Goal: Information Seeking & Learning: Learn about a topic

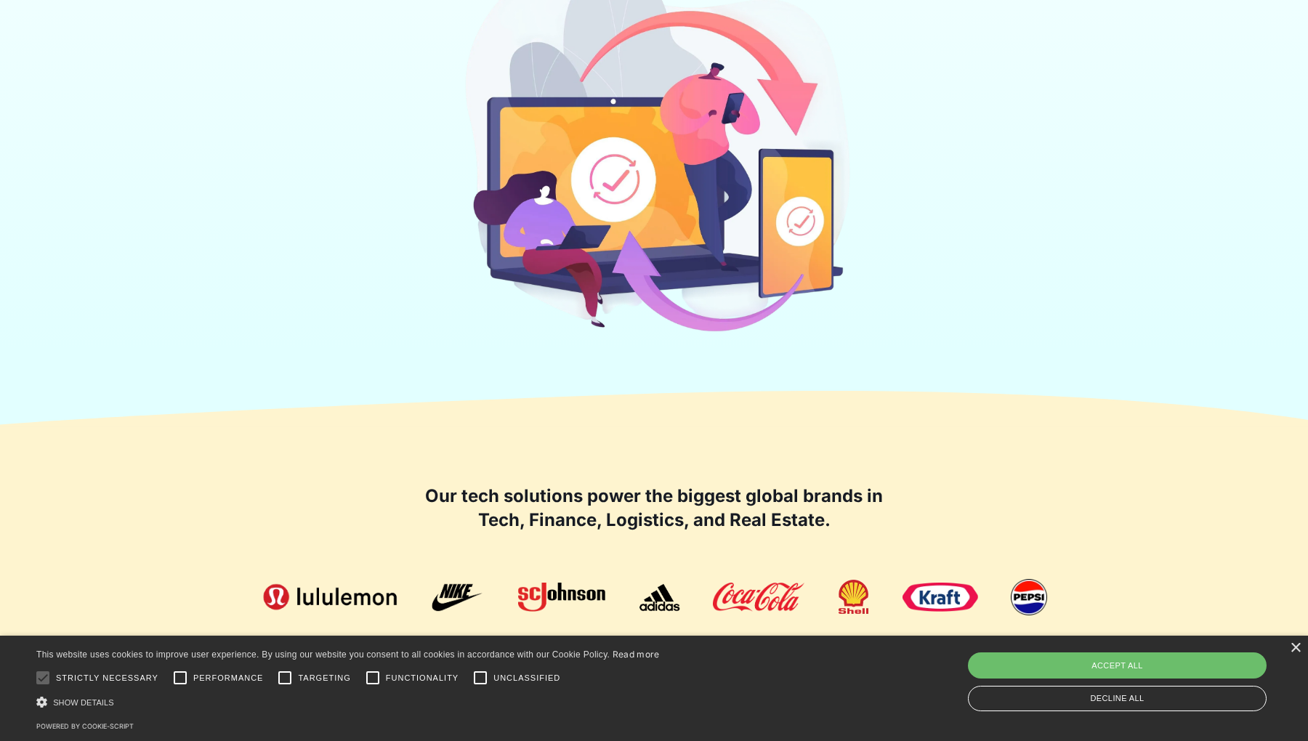
scroll to position [1193, 0]
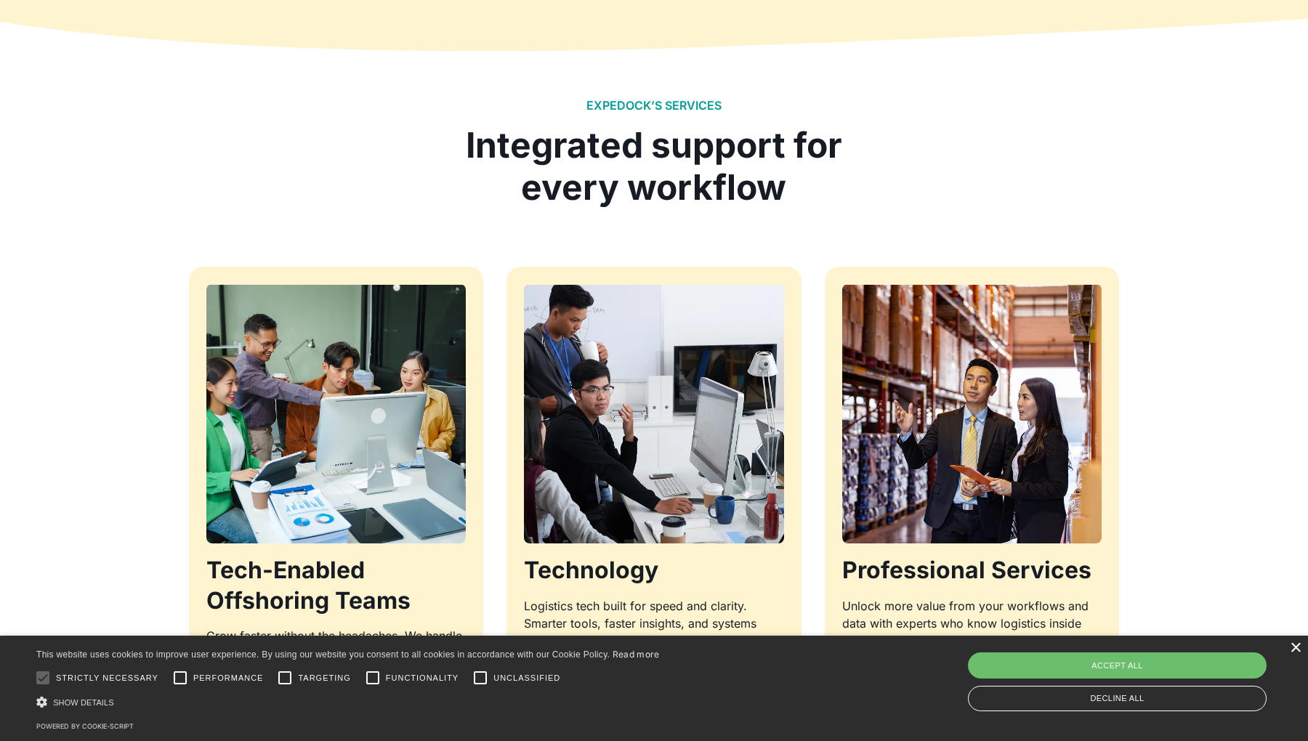
click at [1290, 650] on div "×" at bounding box center [1295, 648] width 11 height 11
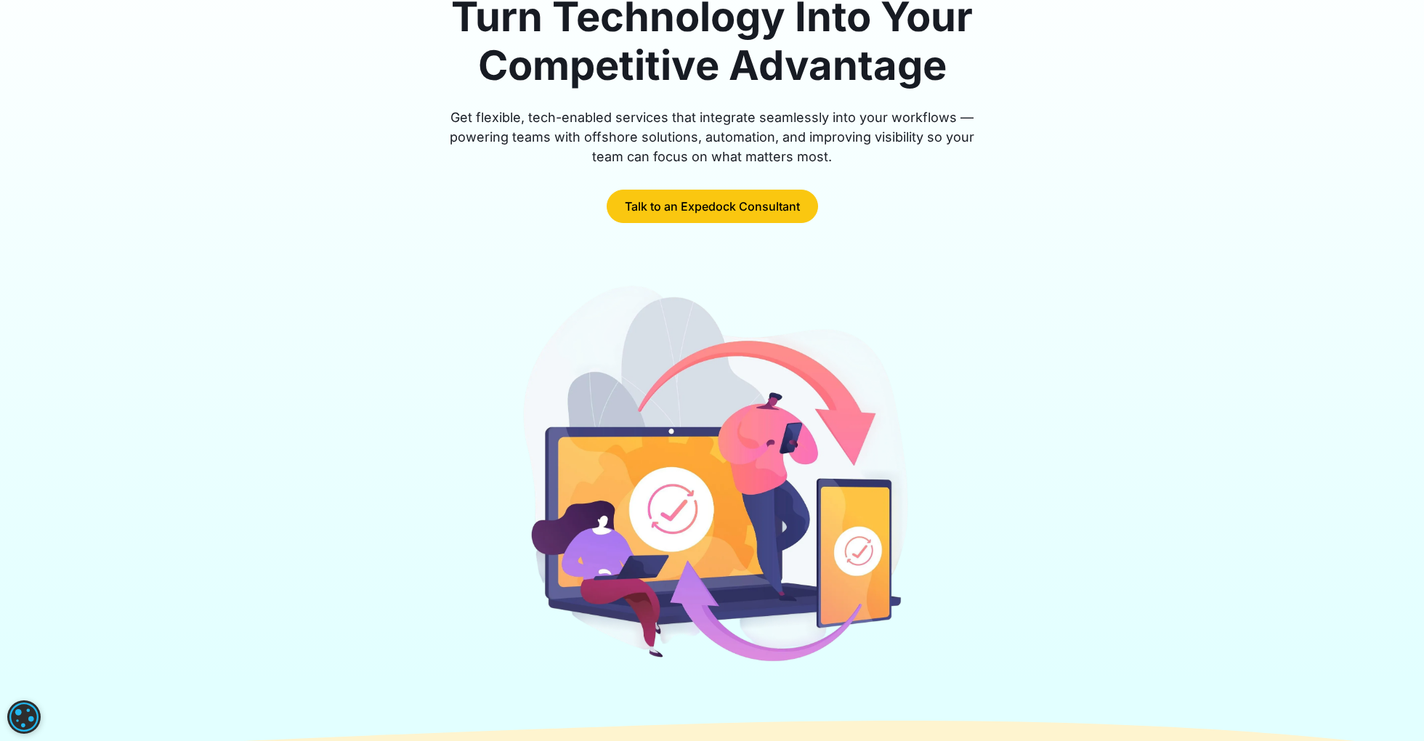
scroll to position [0, 0]
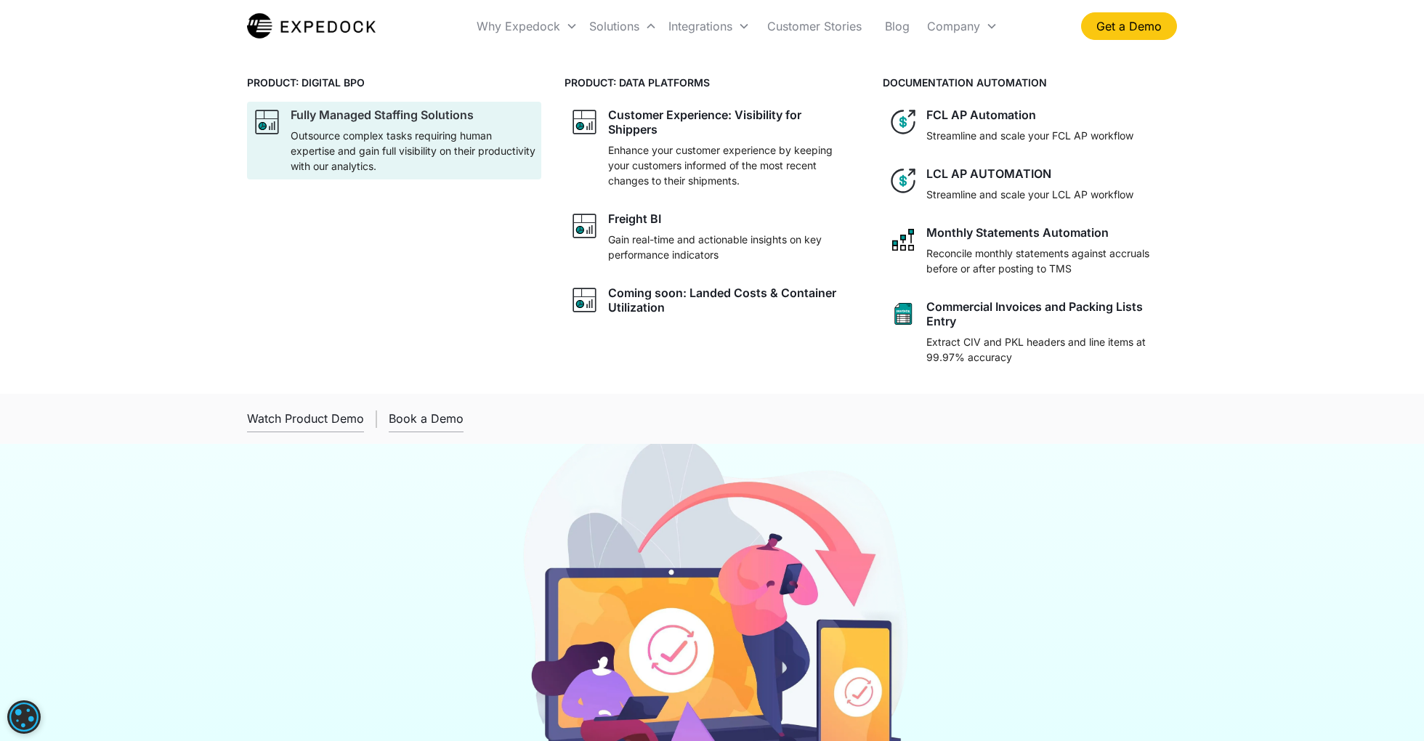
click at [459, 113] on div "Fully Managed Staffing Solutions" at bounding box center [382, 115] width 183 height 15
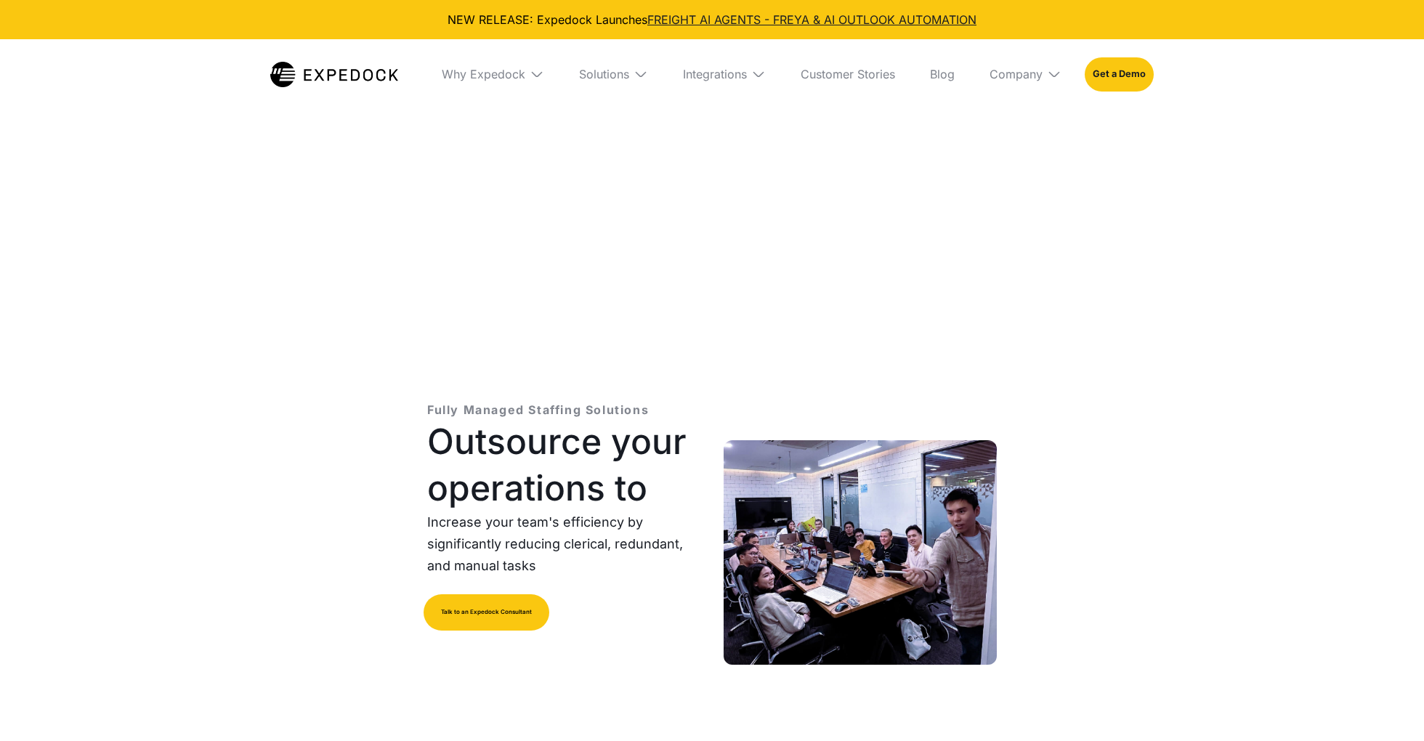
select select
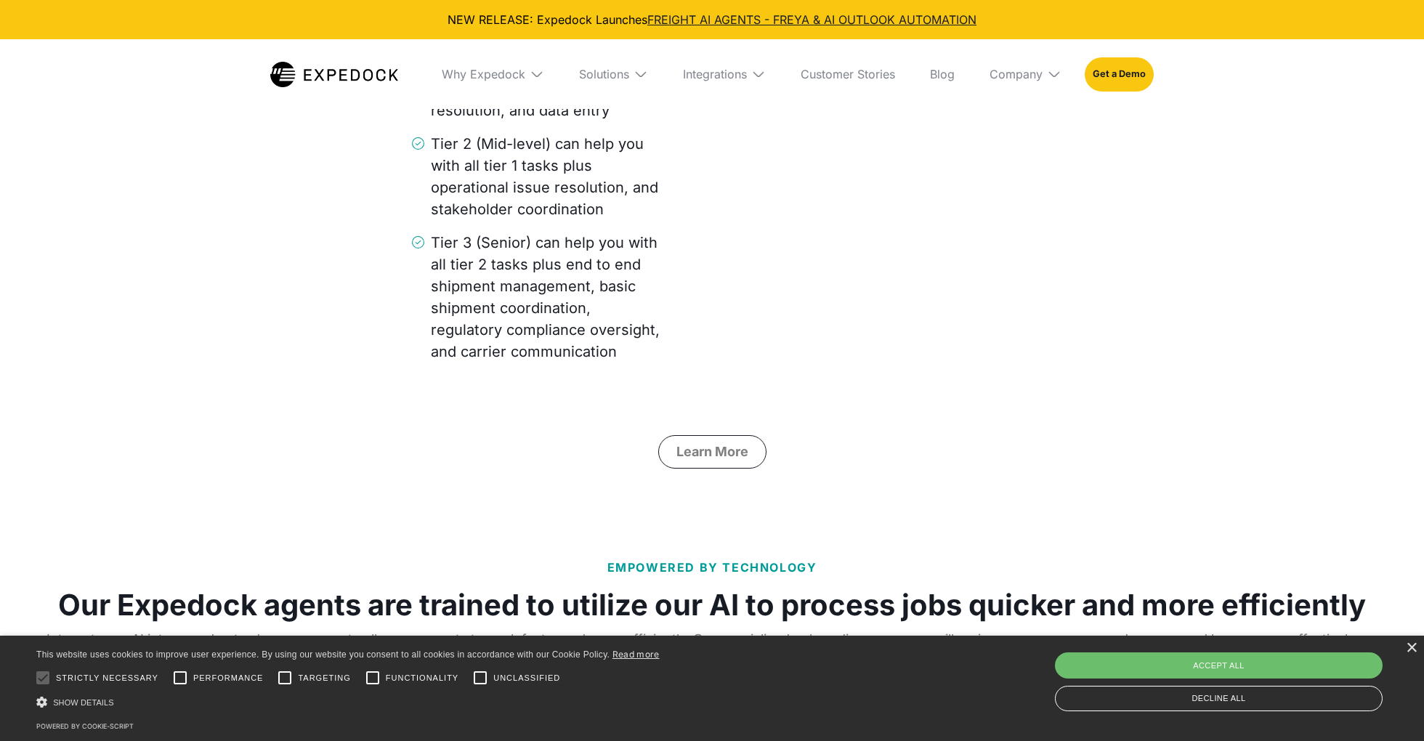
scroll to position [3861, 0]
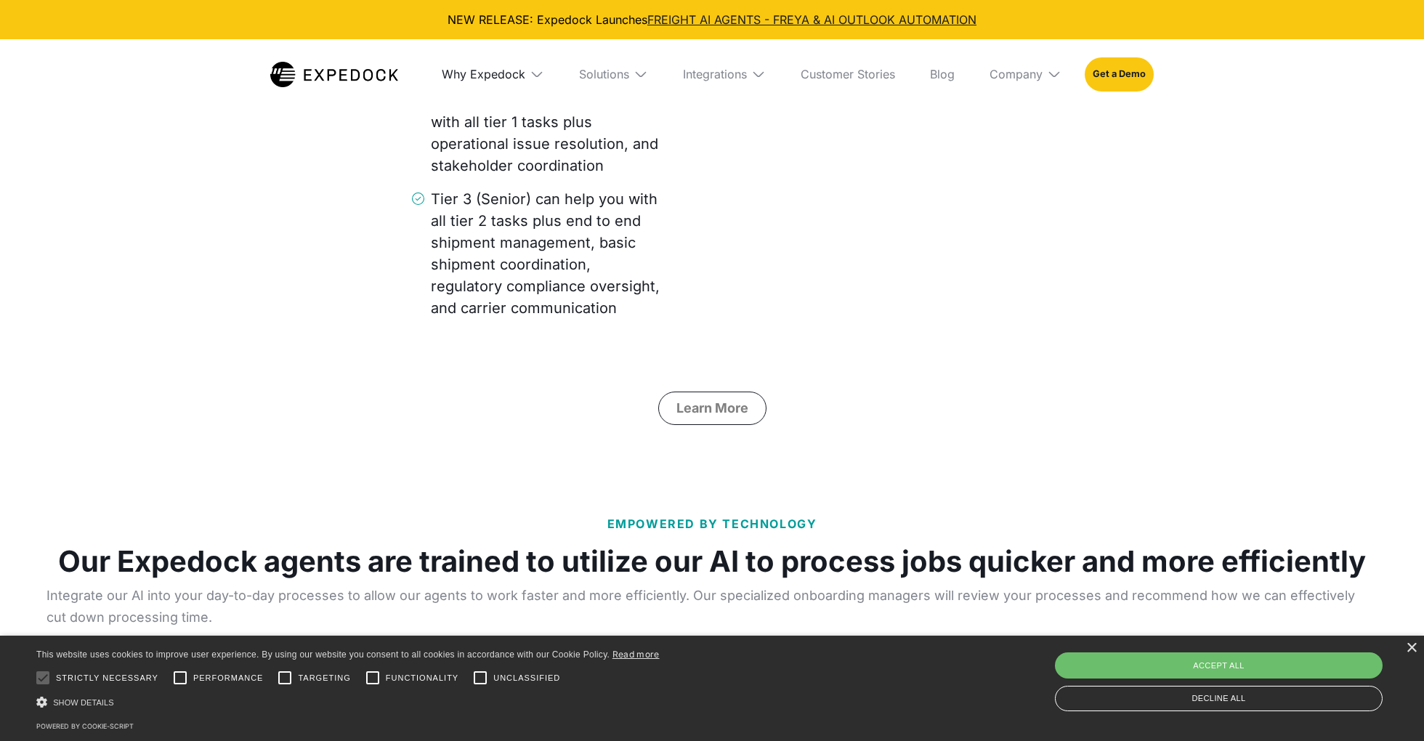
click at [497, 73] on div "Why Expedock" at bounding box center [484, 74] width 84 height 15
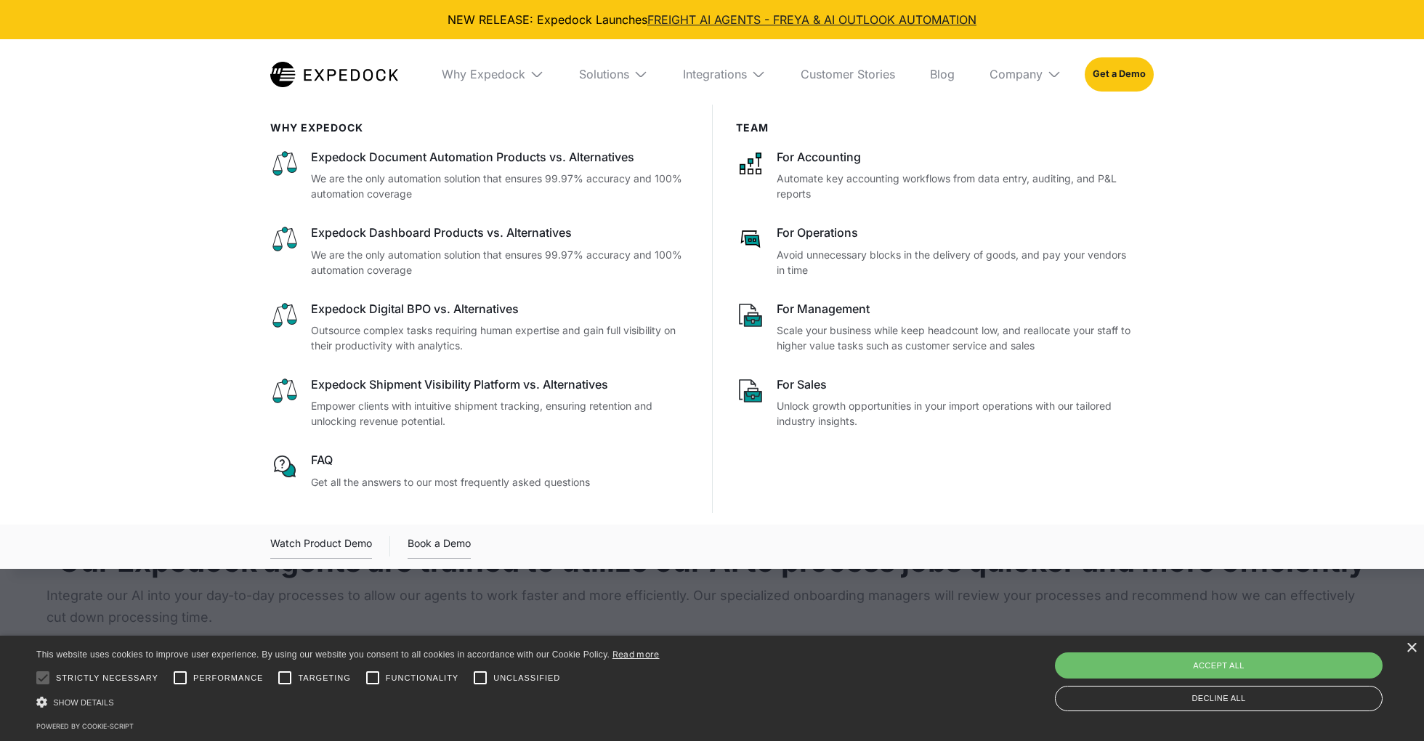
click at [368, 72] on img at bounding box center [334, 74] width 128 height 25
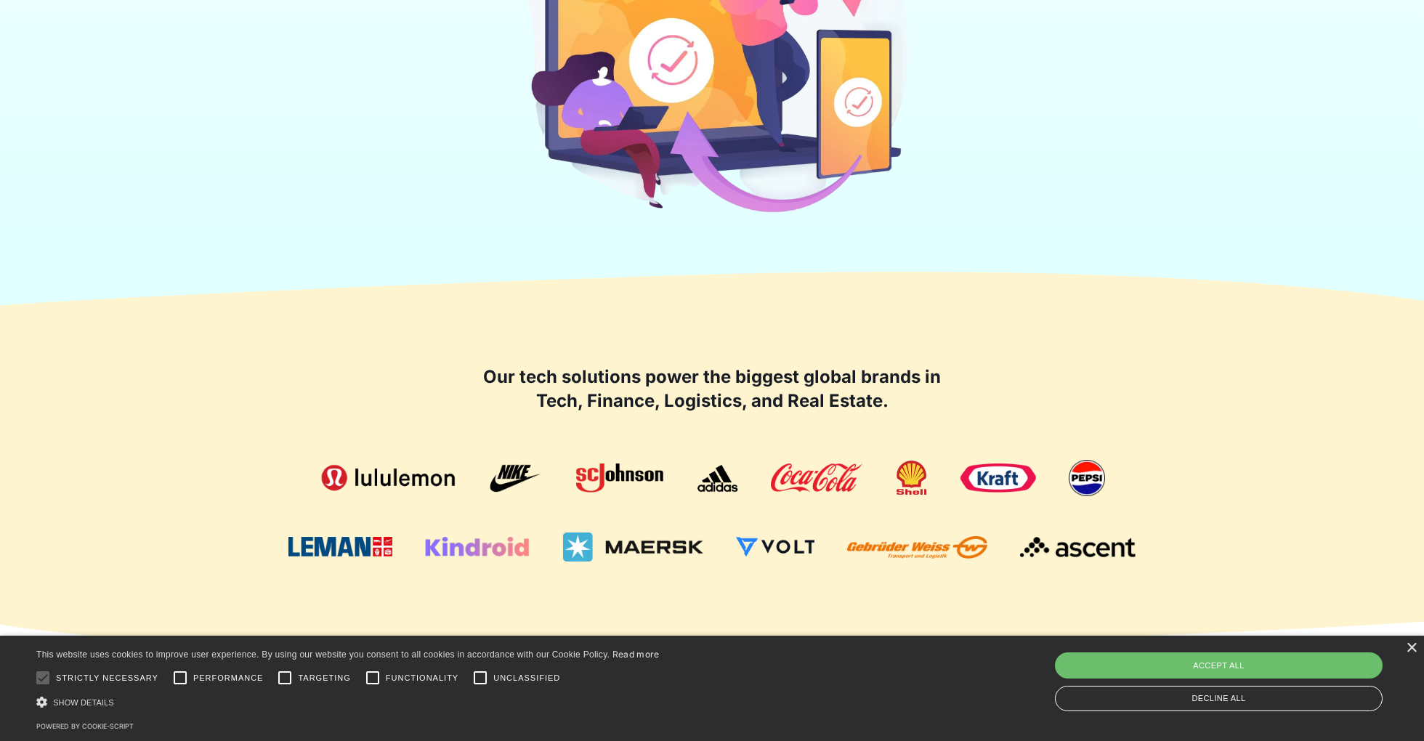
scroll to position [722, 0]
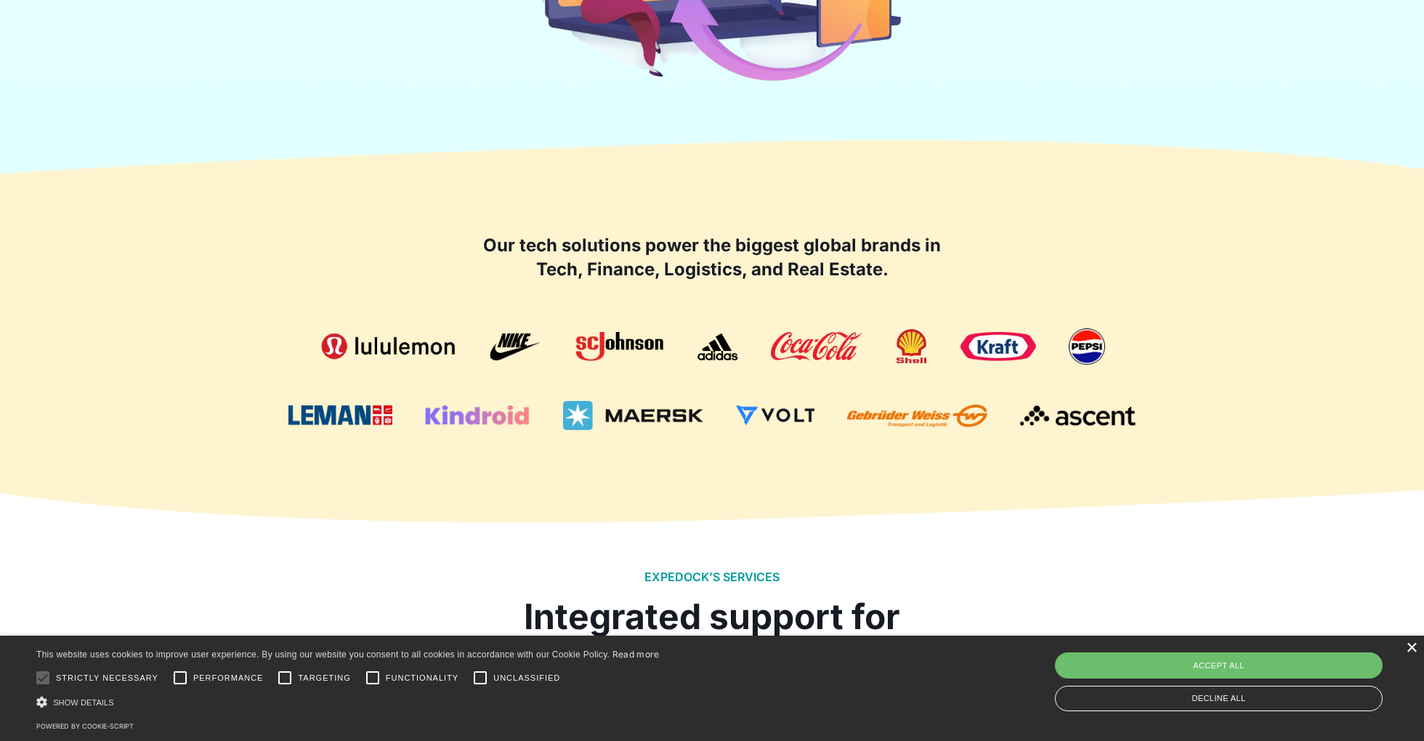
click at [1406, 648] on div "×" at bounding box center [1411, 648] width 11 height 11
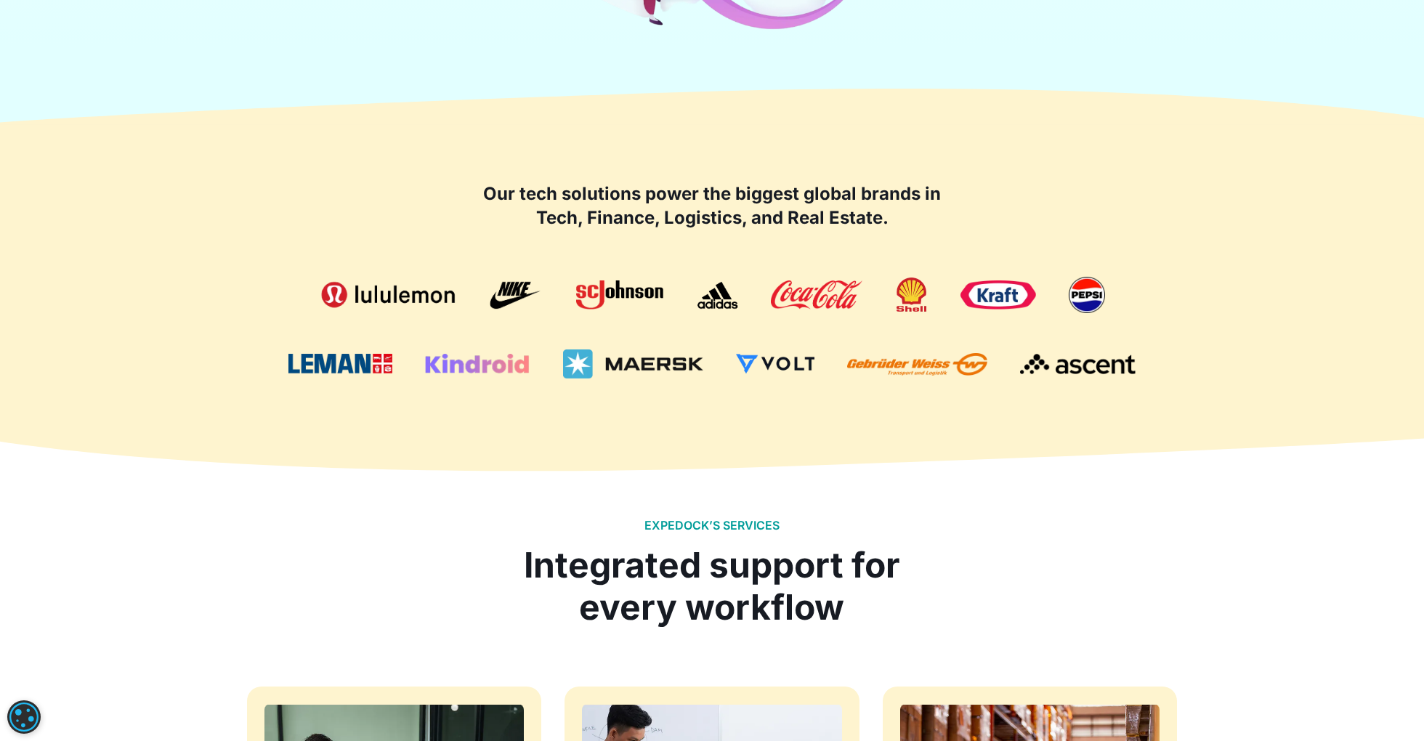
scroll to position [0, 0]
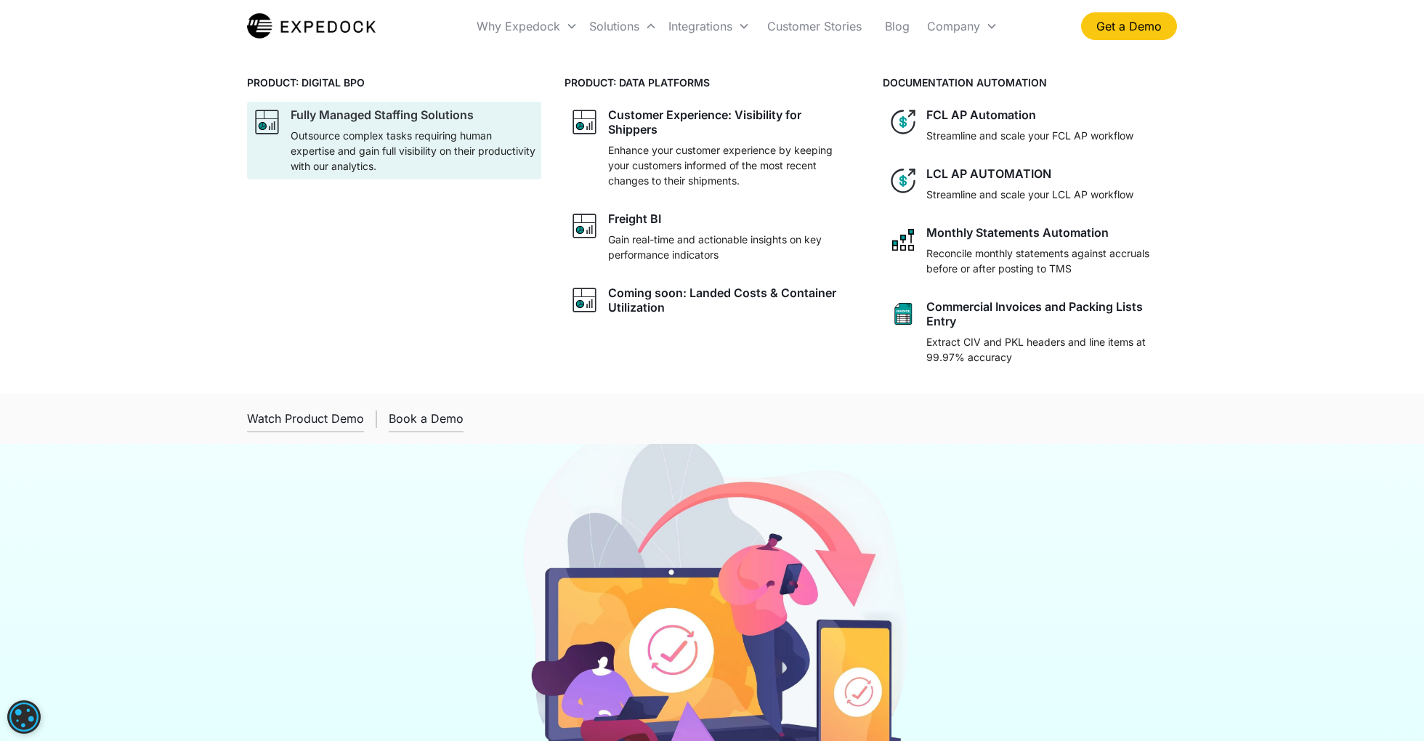
click at [400, 171] on p "Outsource complex tasks requiring human expertise and gain full visibility on t…" at bounding box center [413, 151] width 245 height 46
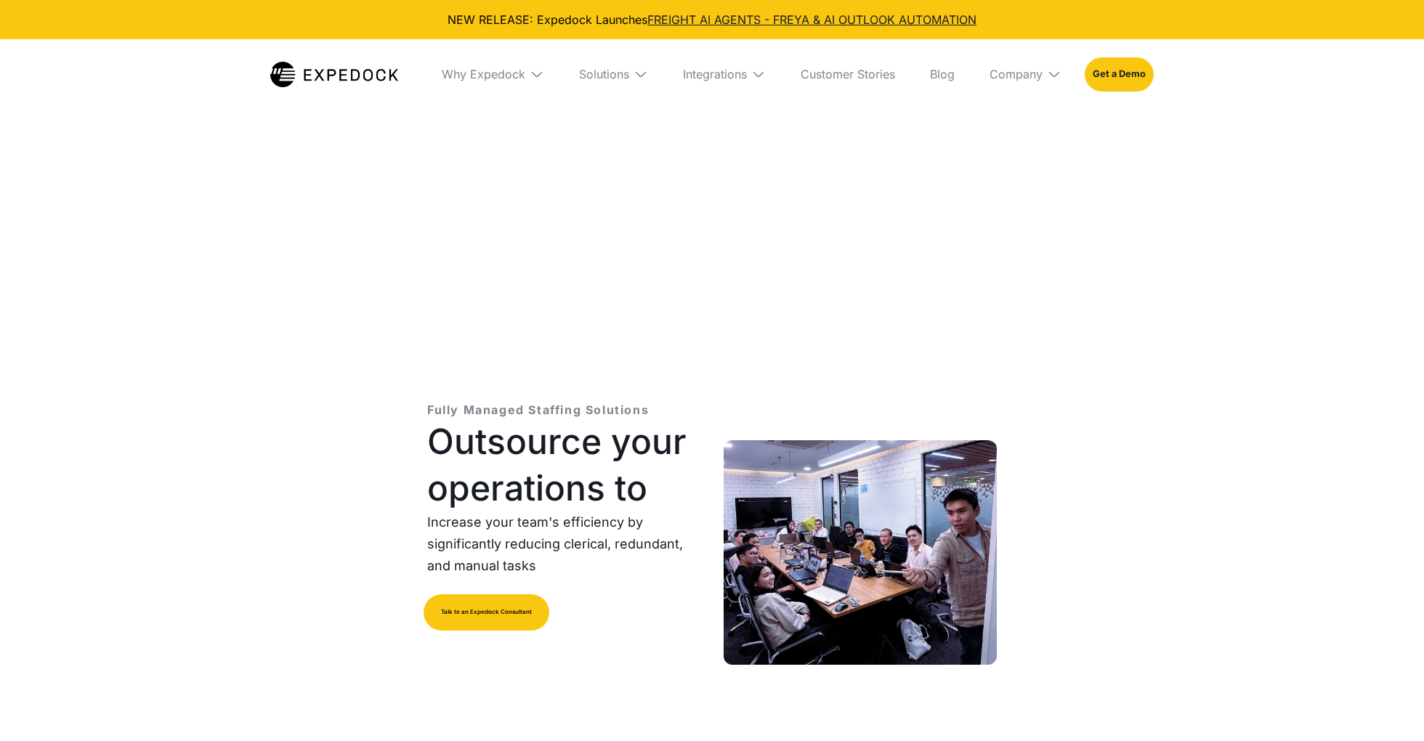
select select
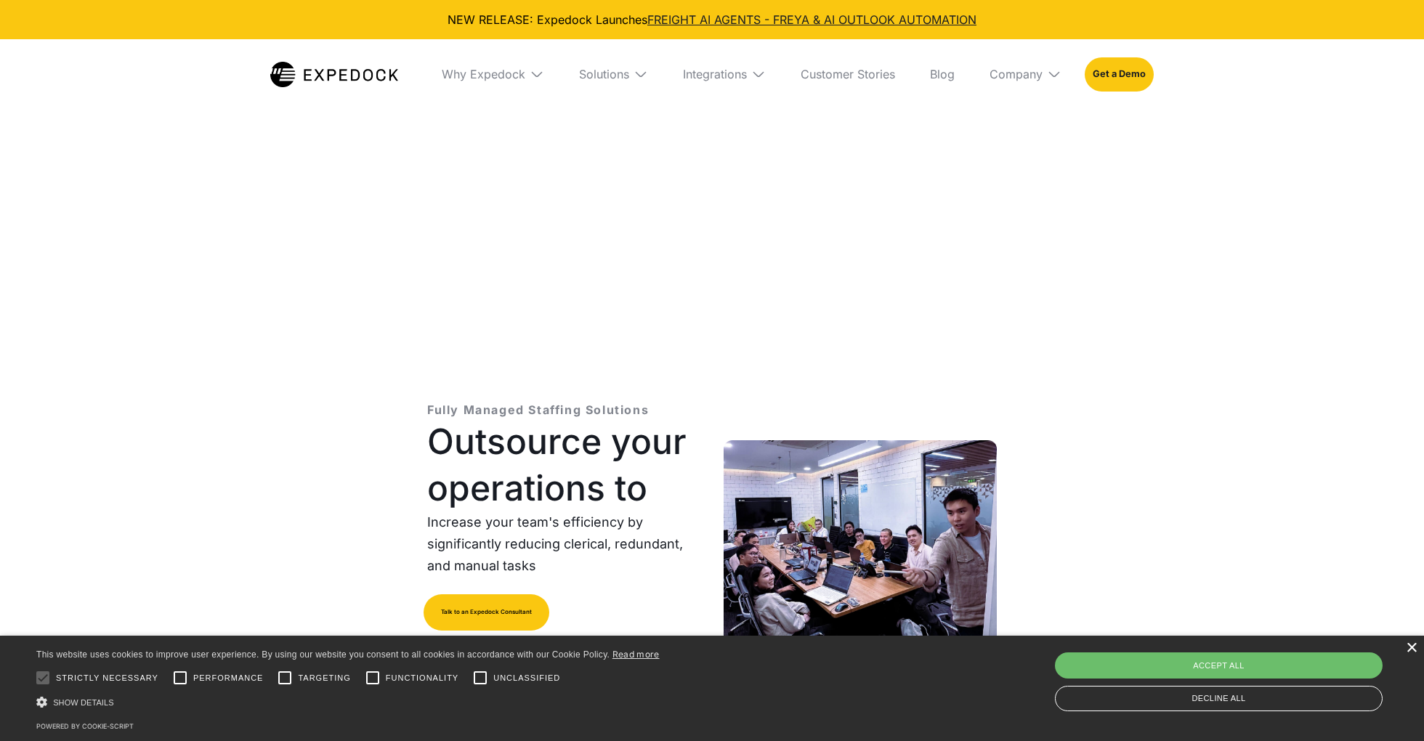
click at [1412, 654] on div "×" at bounding box center [1411, 648] width 11 height 11
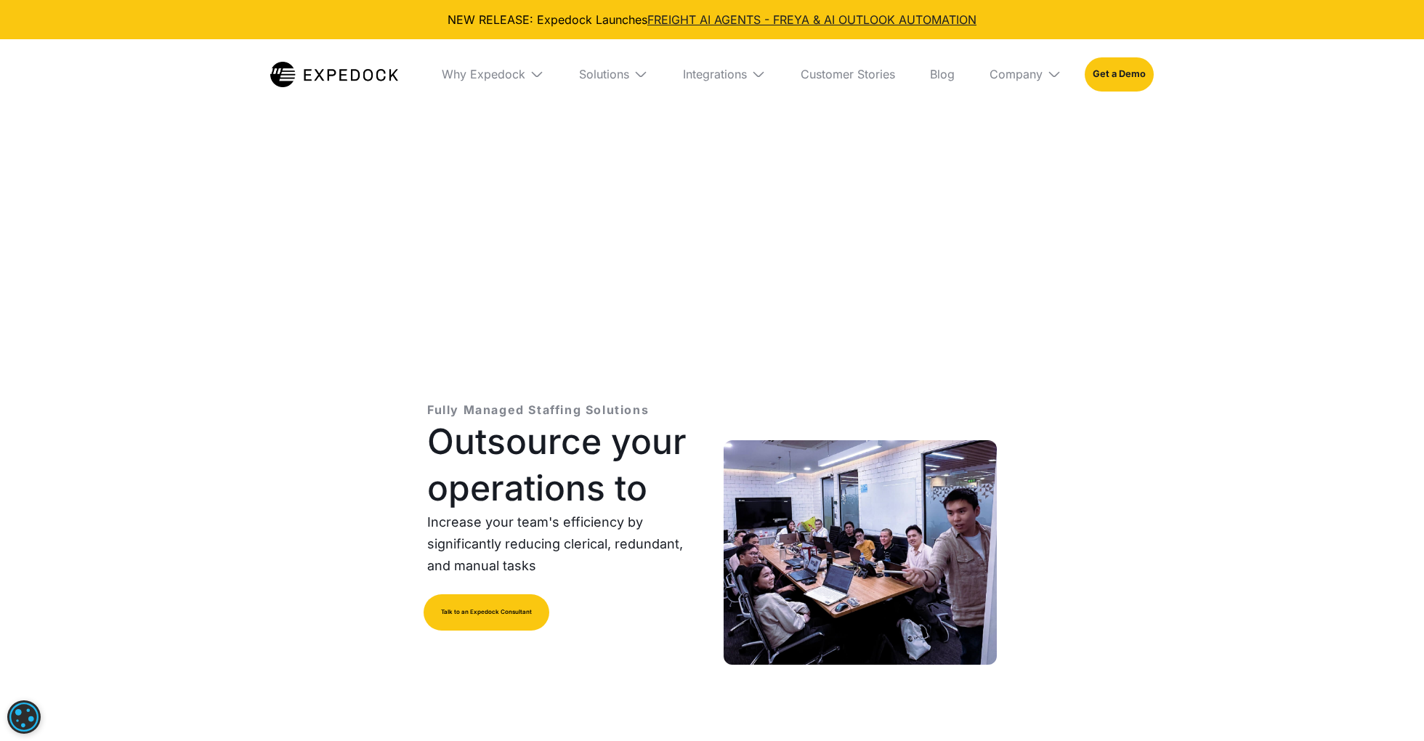
click at [339, 62] on img at bounding box center [334, 74] width 128 height 25
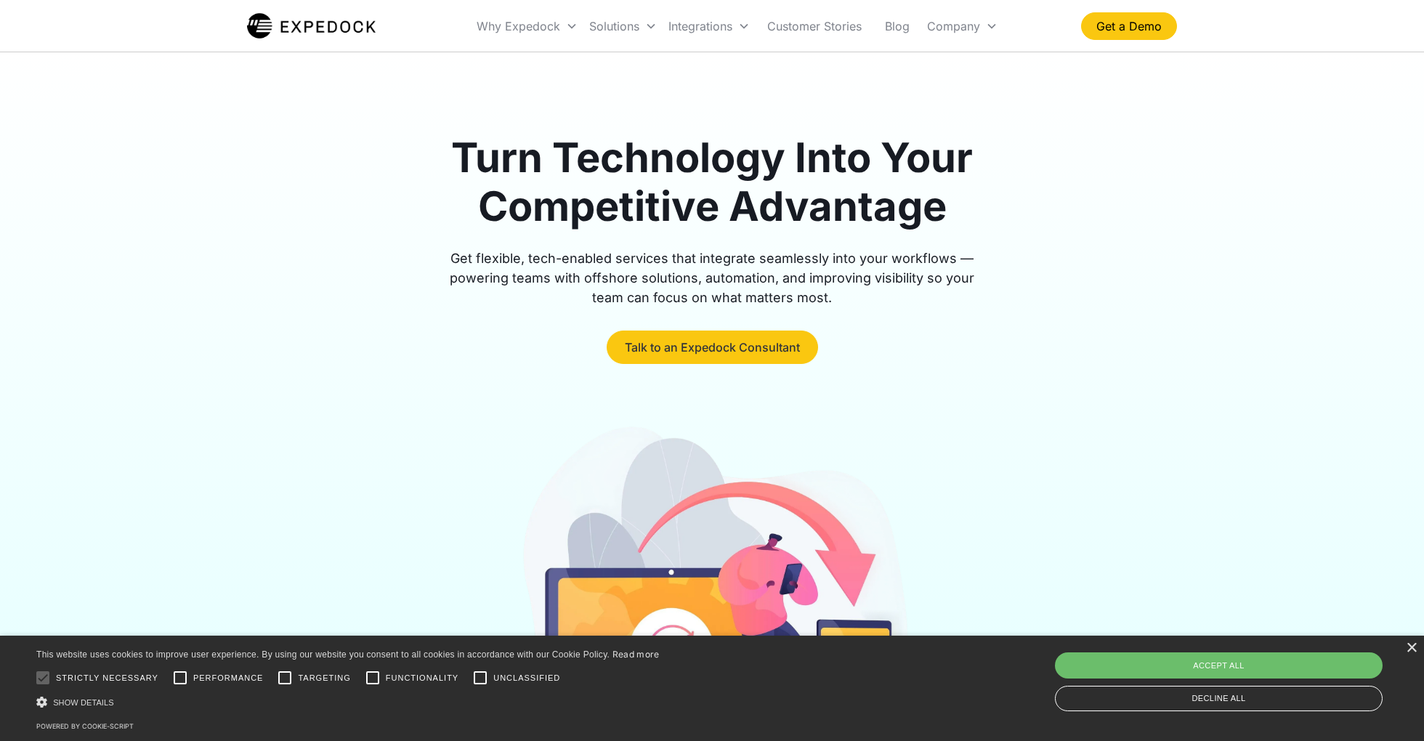
click at [688, 355] on link "Talk to an Expedock Consultant" at bounding box center [712, 347] width 211 height 33
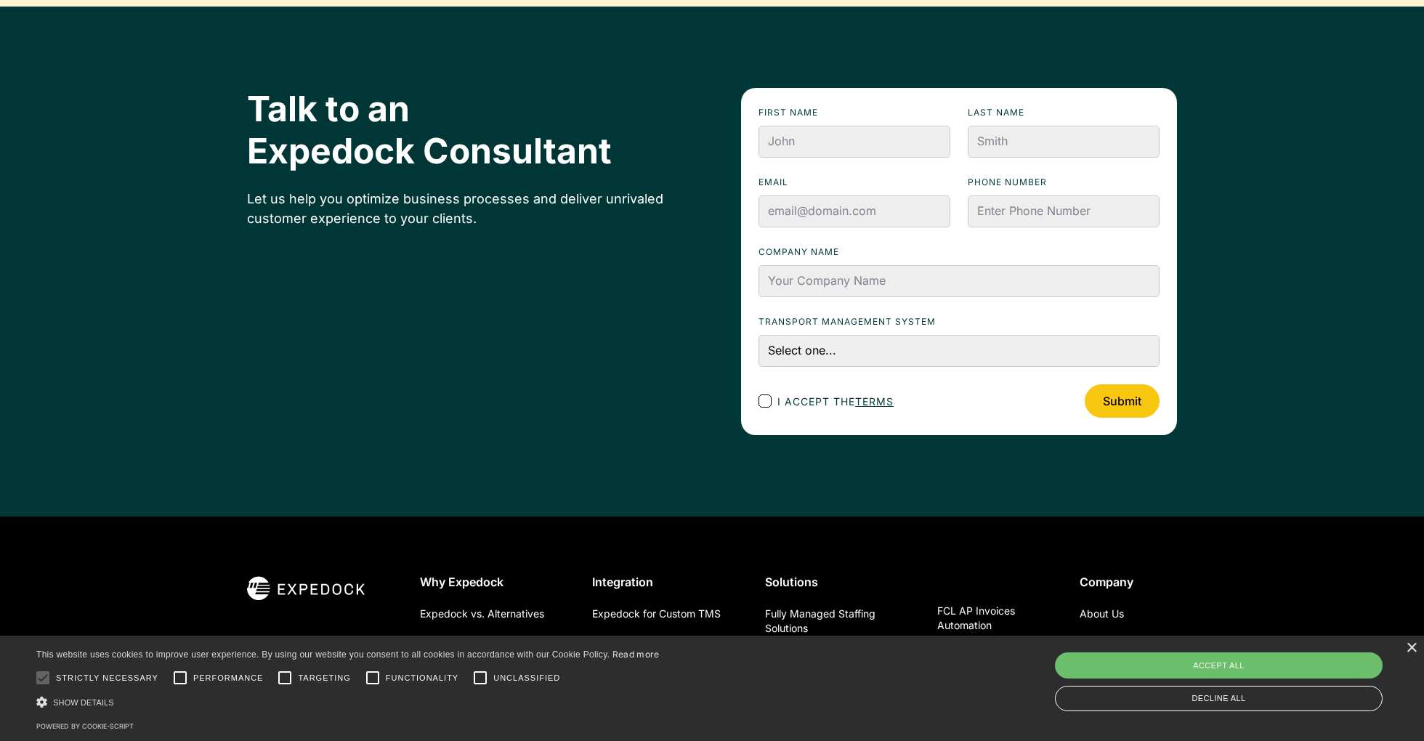
scroll to position [4910, 0]
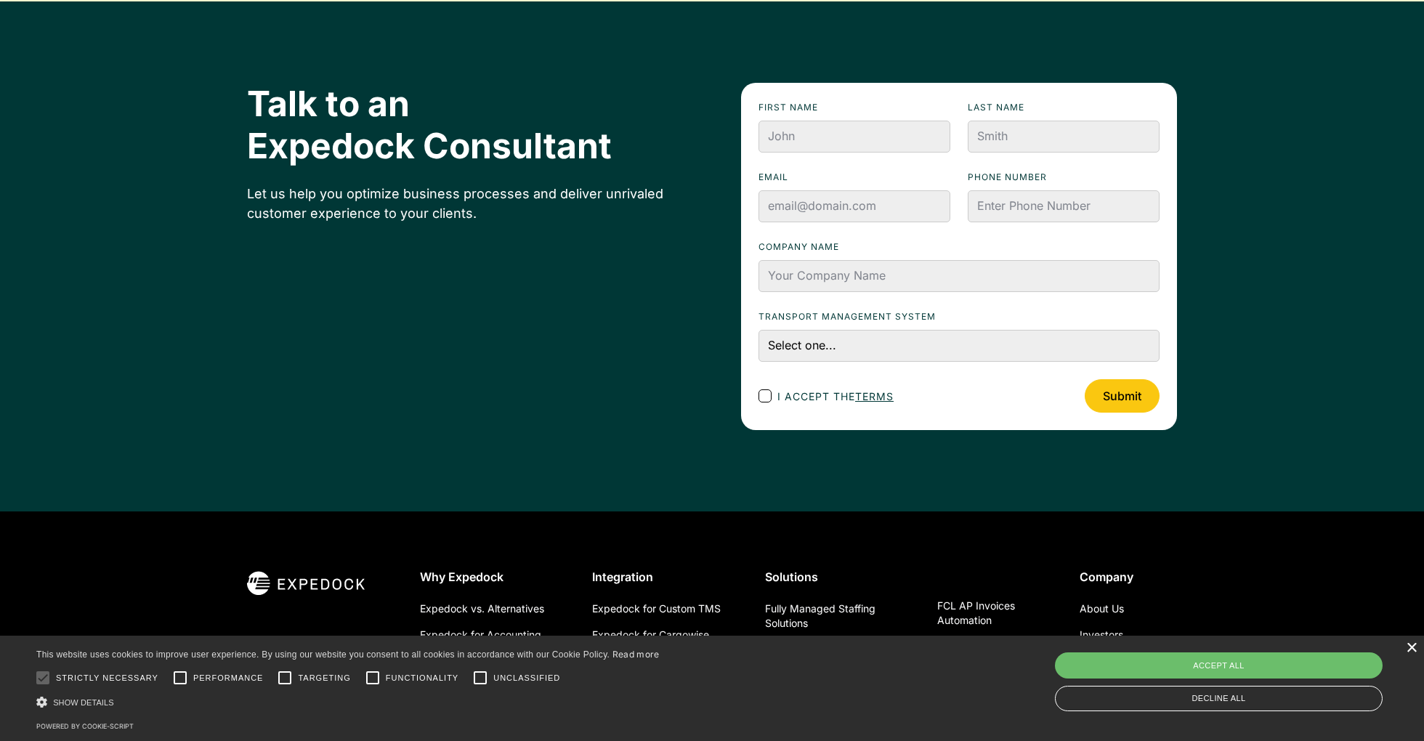
click at [1410, 649] on div "×" at bounding box center [1411, 648] width 11 height 11
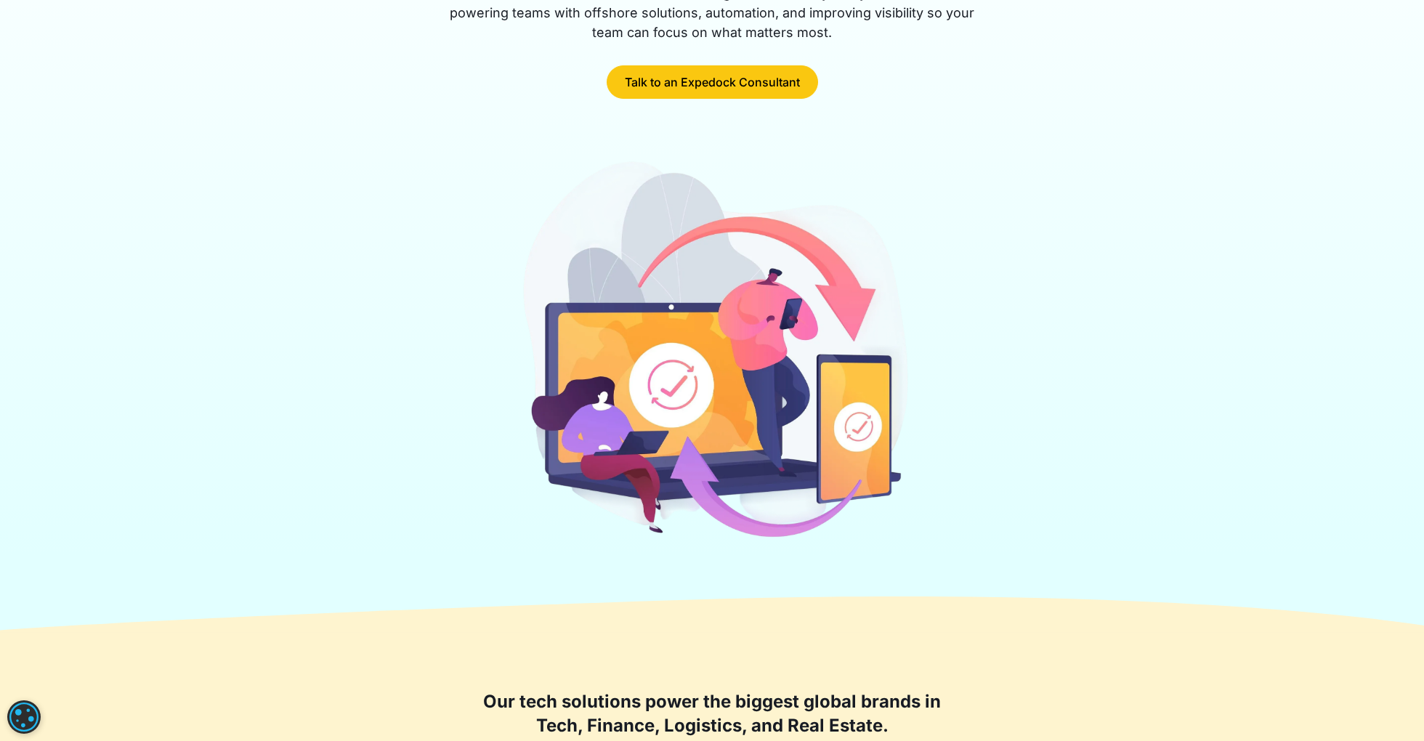
scroll to position [0, 0]
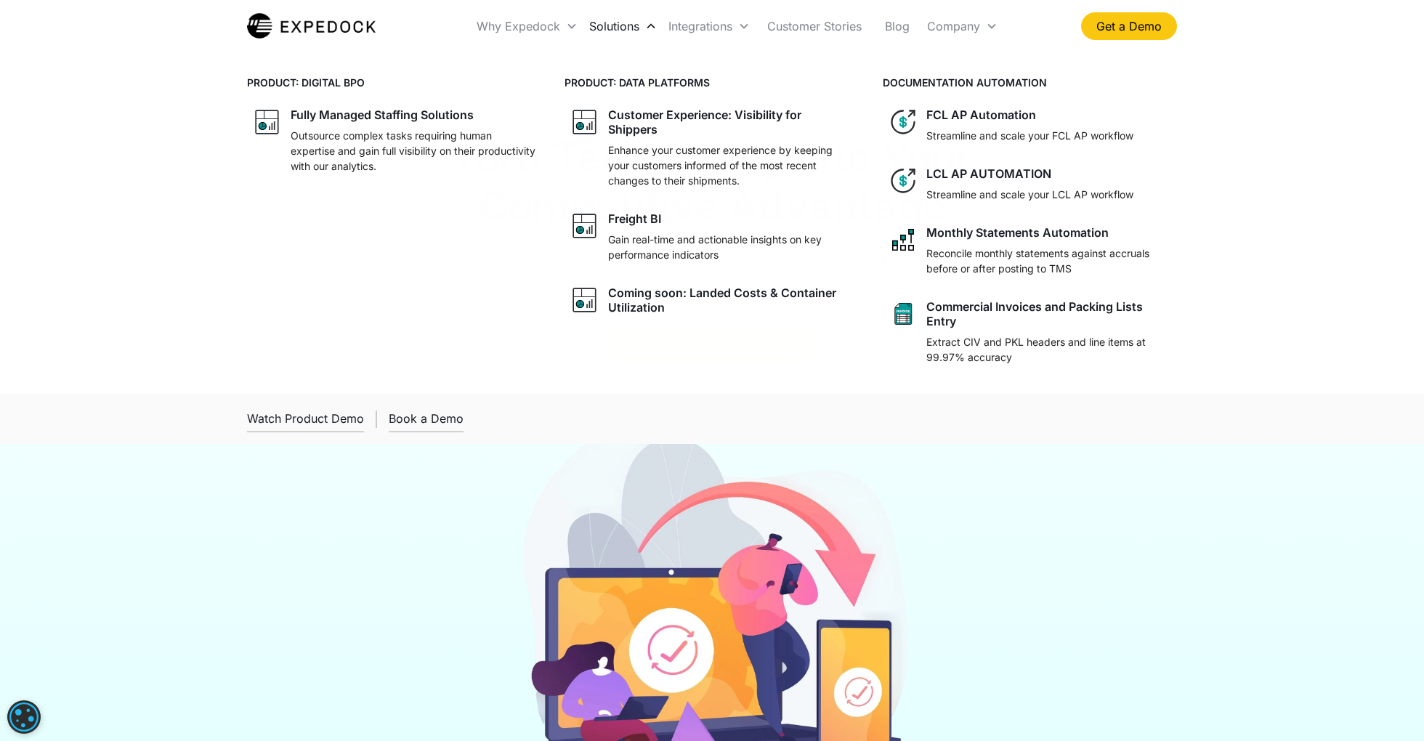
click at [589, 23] on div "Solutions" at bounding box center [614, 26] width 50 height 15
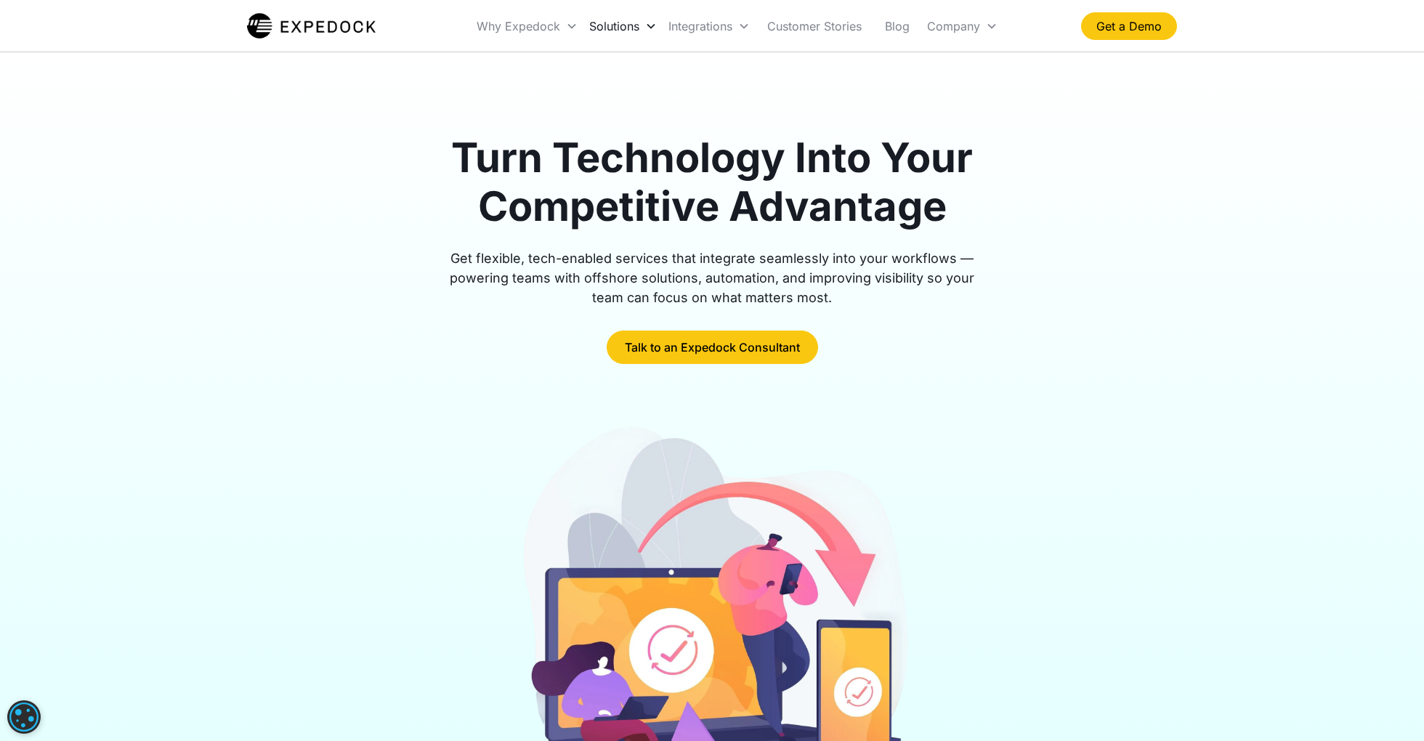
click at [589, 23] on div "Solutions" at bounding box center [614, 26] width 50 height 15
click at [269, 571] on div at bounding box center [712, 618] width 930 height 393
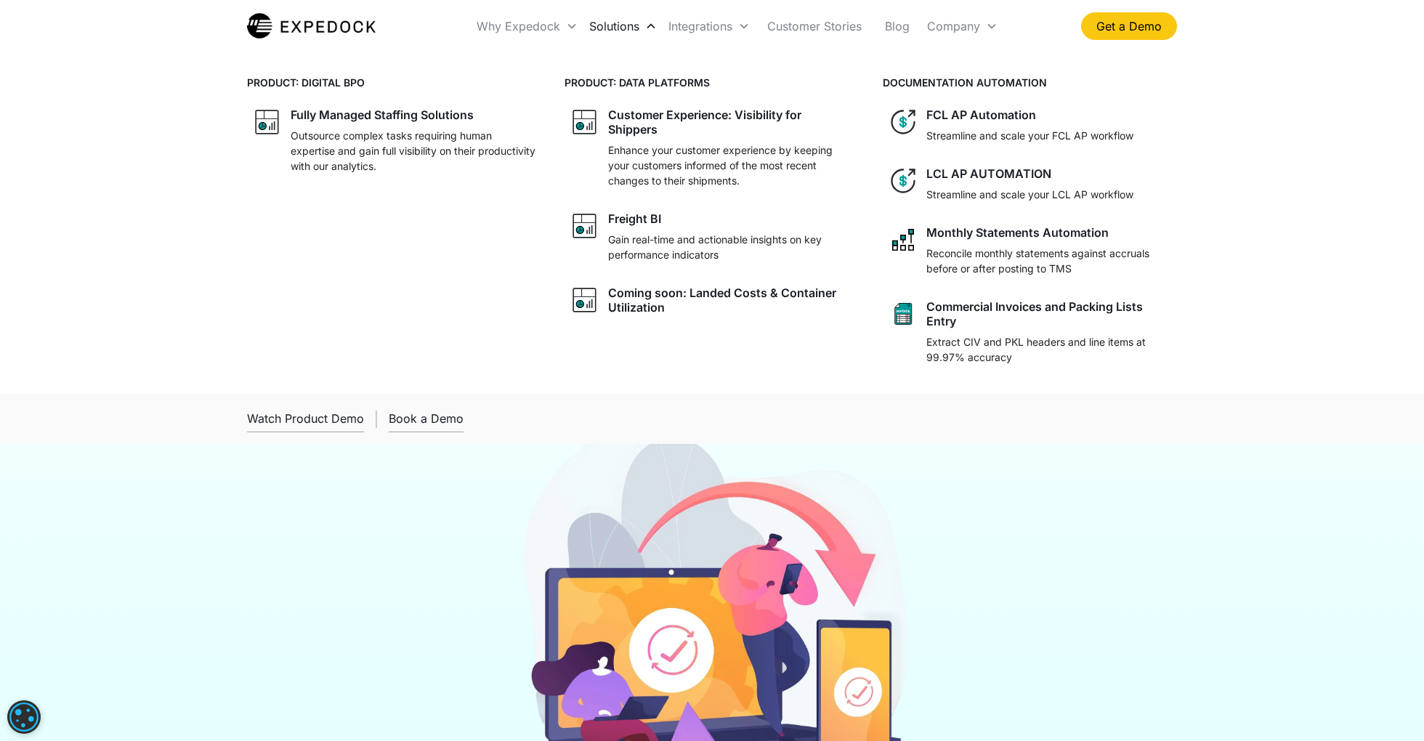
click at [604, 35] on div "Solutions" at bounding box center [623, 25] width 79 height 49
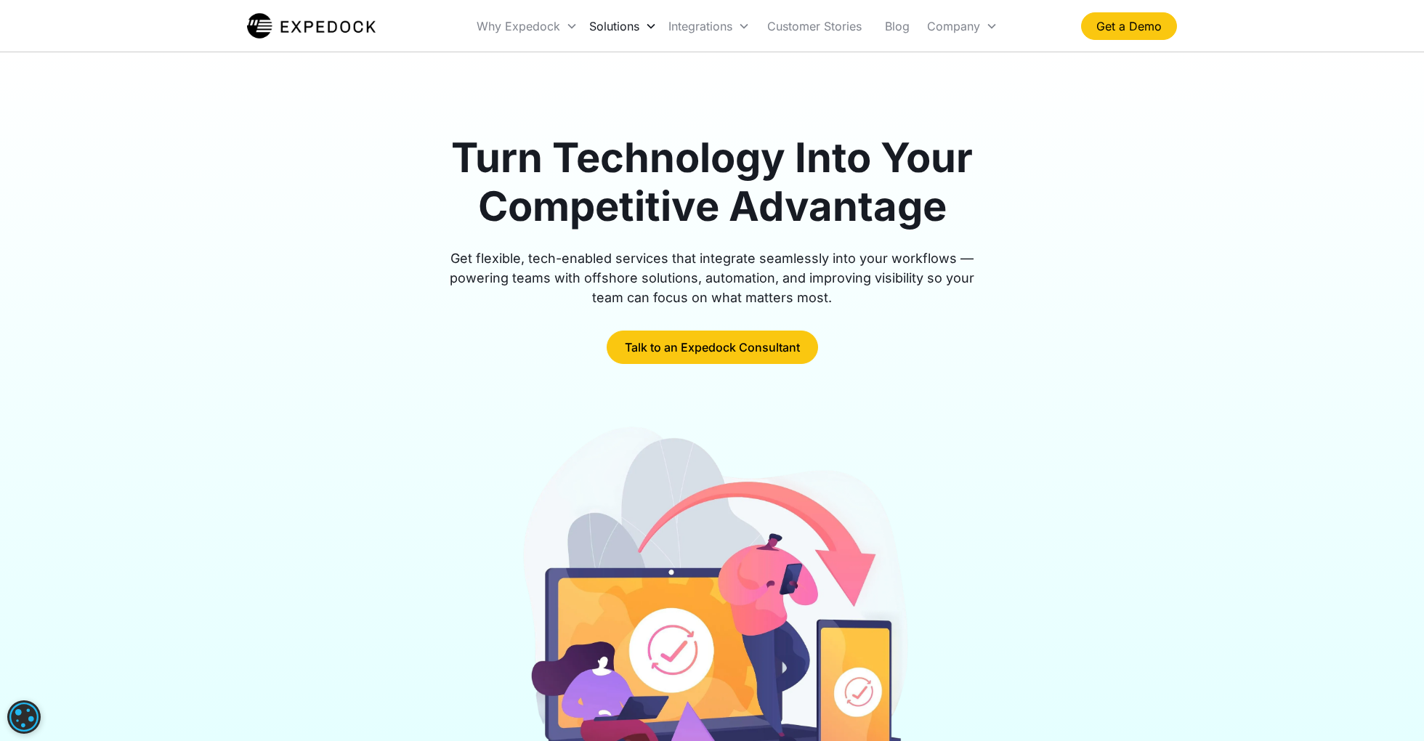
click at [604, 35] on div "Solutions" at bounding box center [623, 25] width 79 height 49
click at [1072, 218] on div "Turn Technology Into Your Competitive Advantage Get flexible, tech-enabled serv…" at bounding box center [712, 249] width 930 height 230
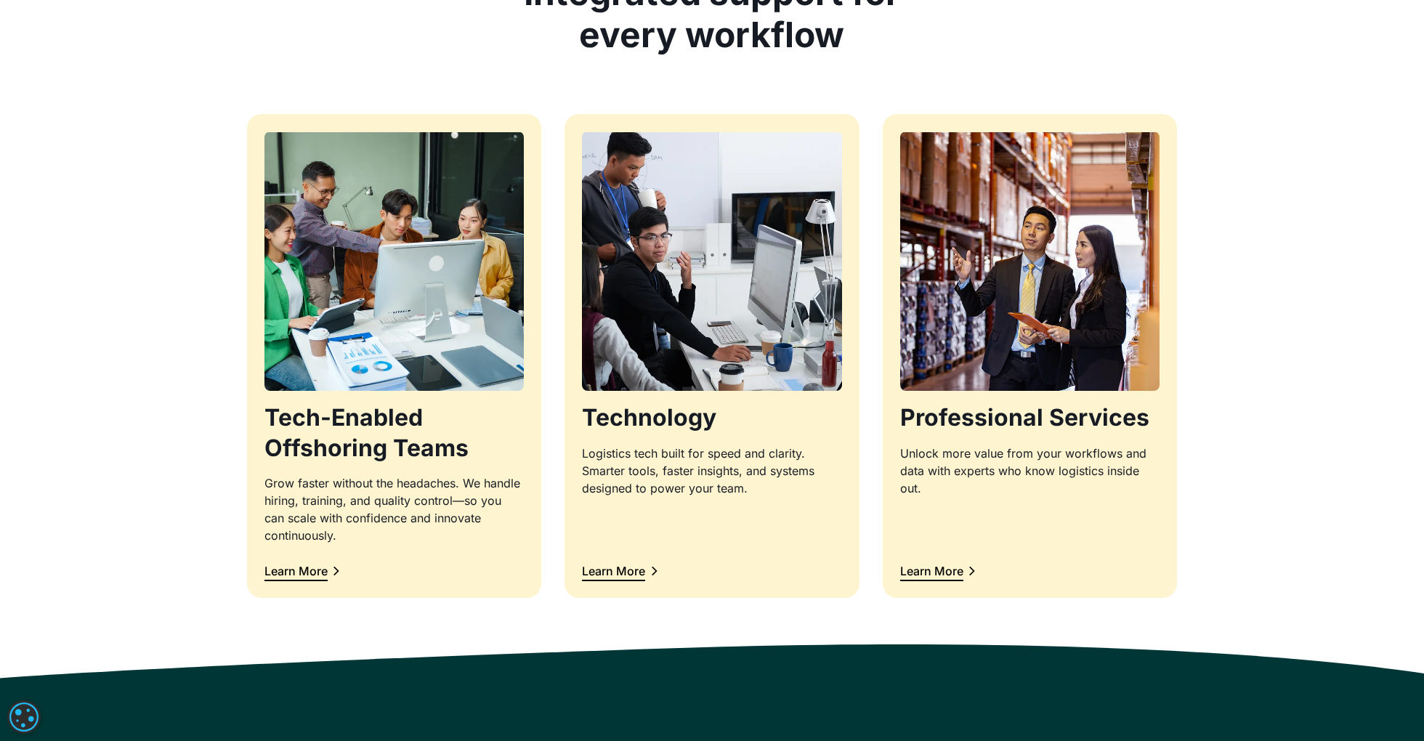
scroll to position [1347, 0]
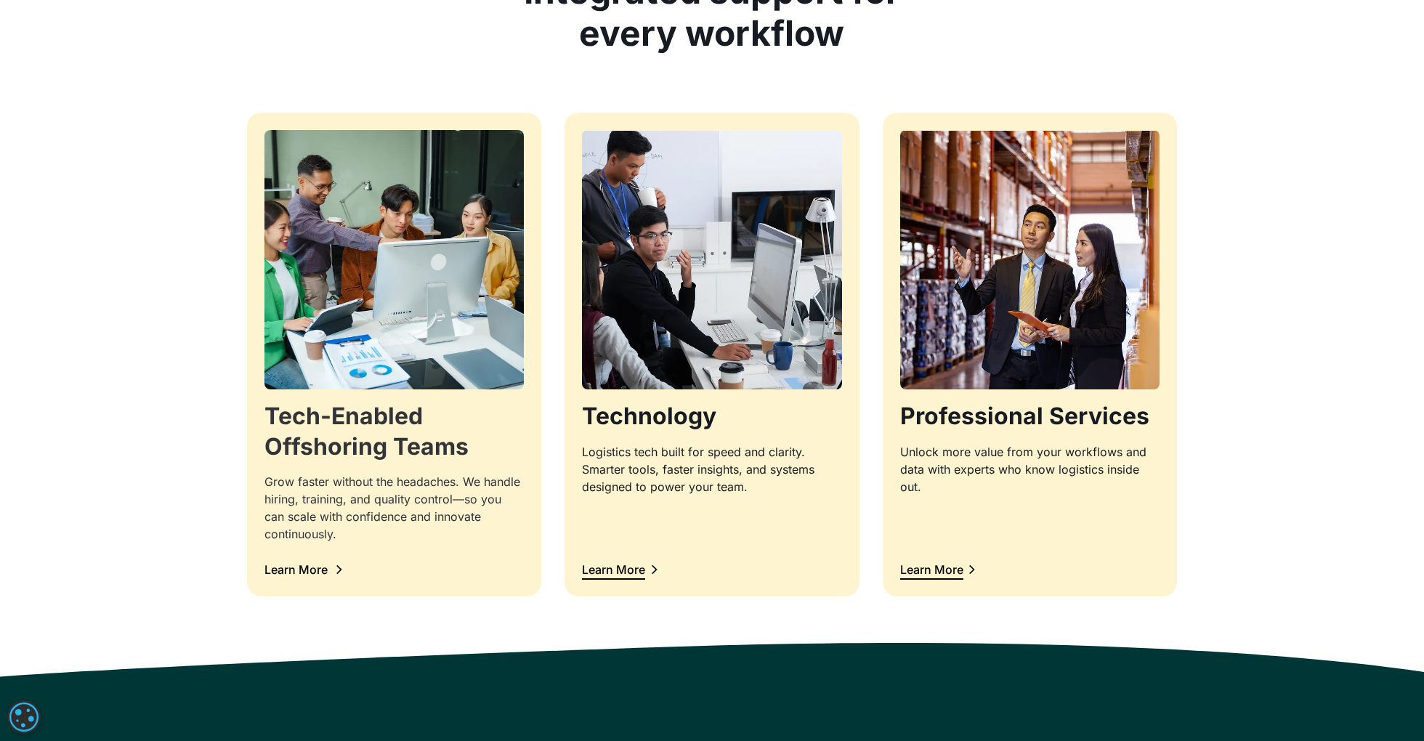
click at [310, 574] on div "Learn More" at bounding box center [296, 570] width 63 height 12
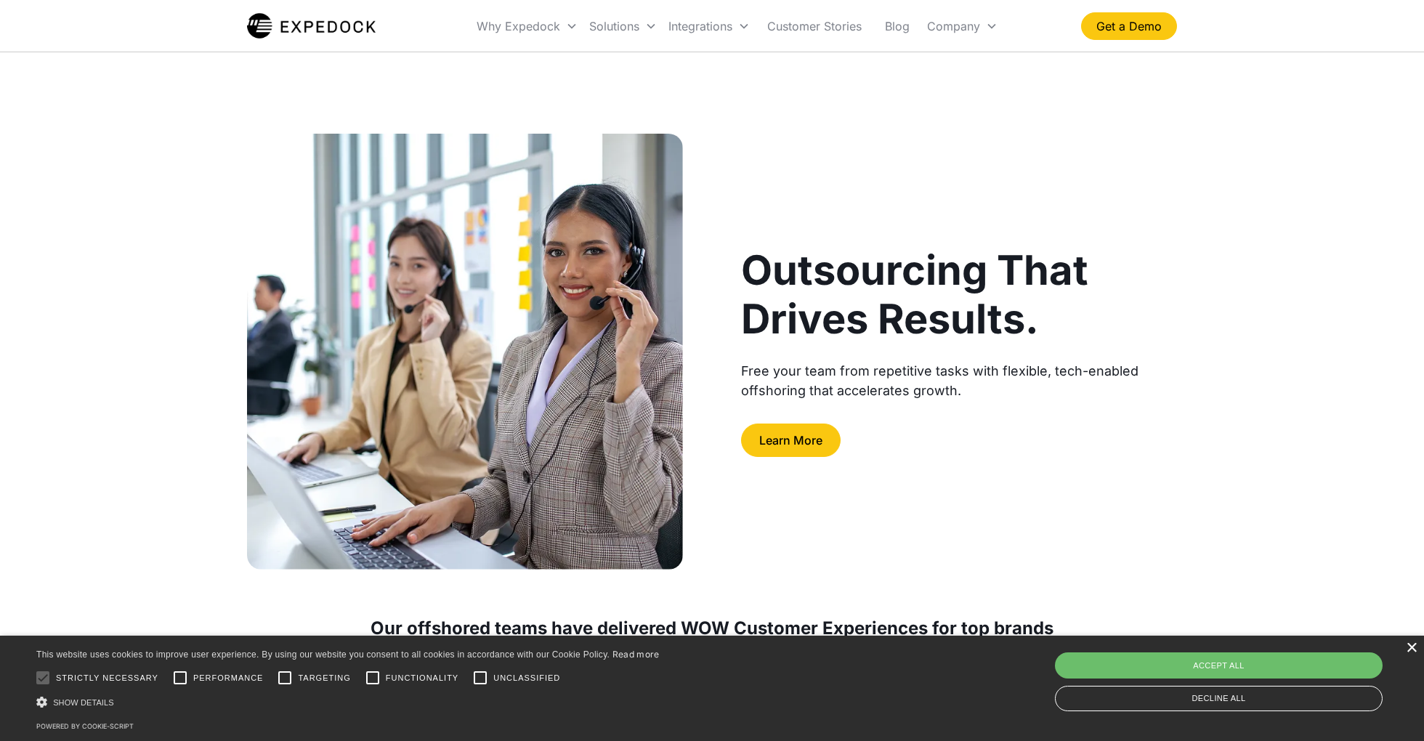
click at [1416, 647] on div "×" at bounding box center [1411, 648] width 11 height 11
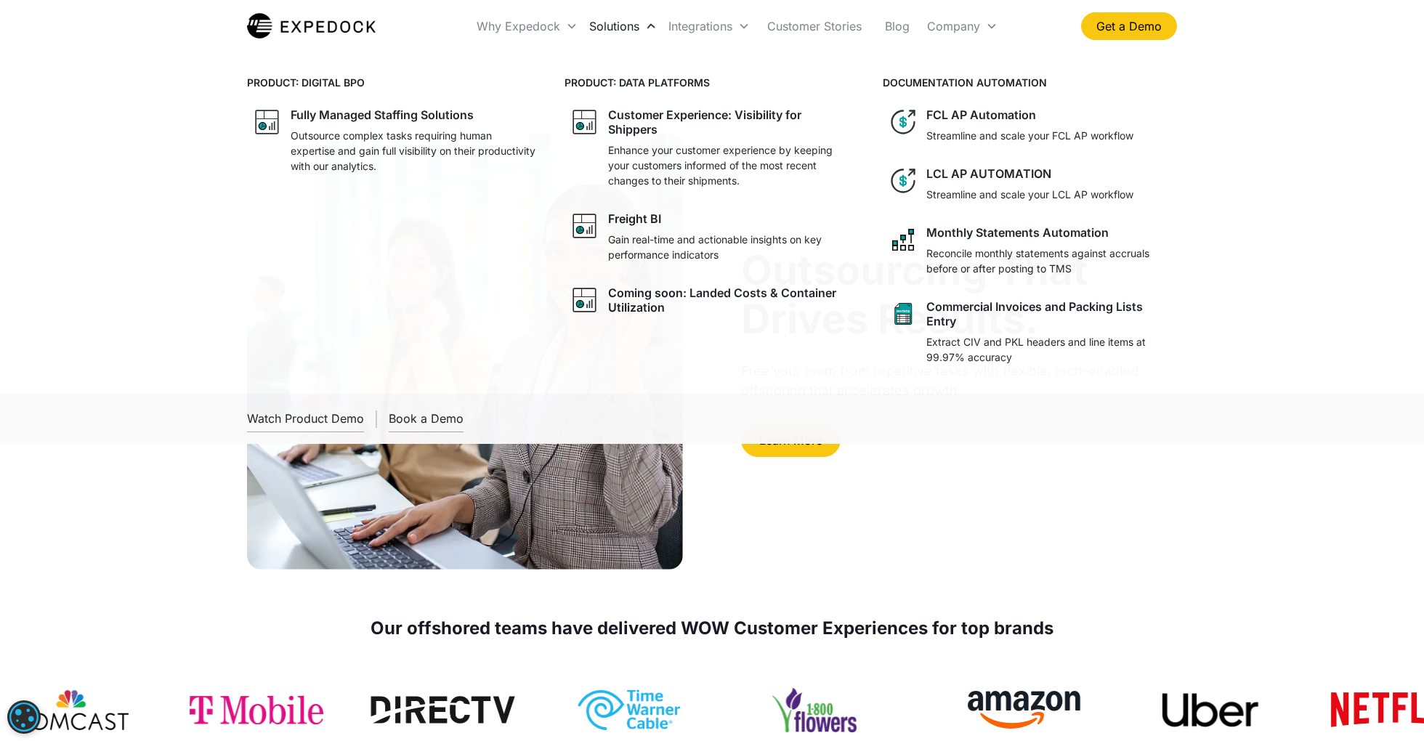
click at [606, 33] on div "Solutions" at bounding box center [623, 25] width 79 height 49
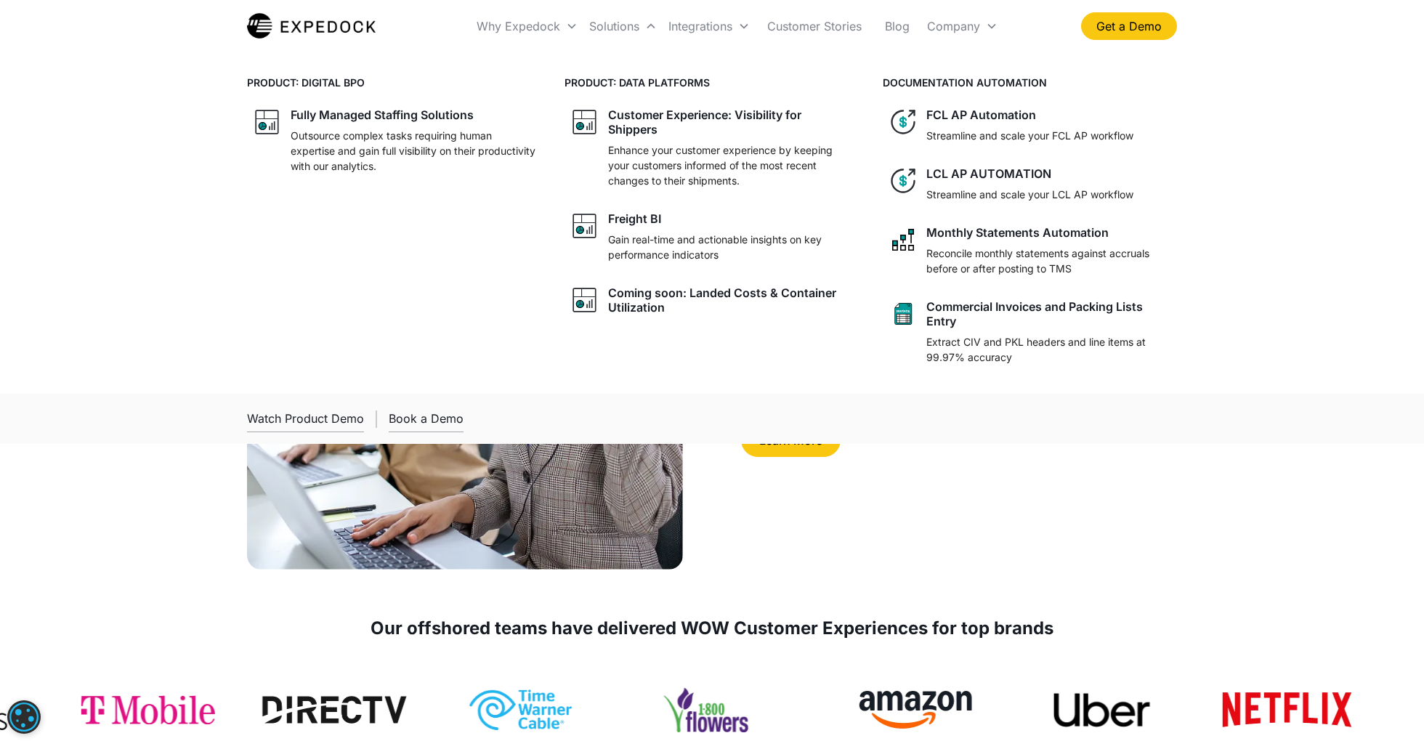
click at [456, 95] on div at bounding box center [394, 96] width 294 height 12
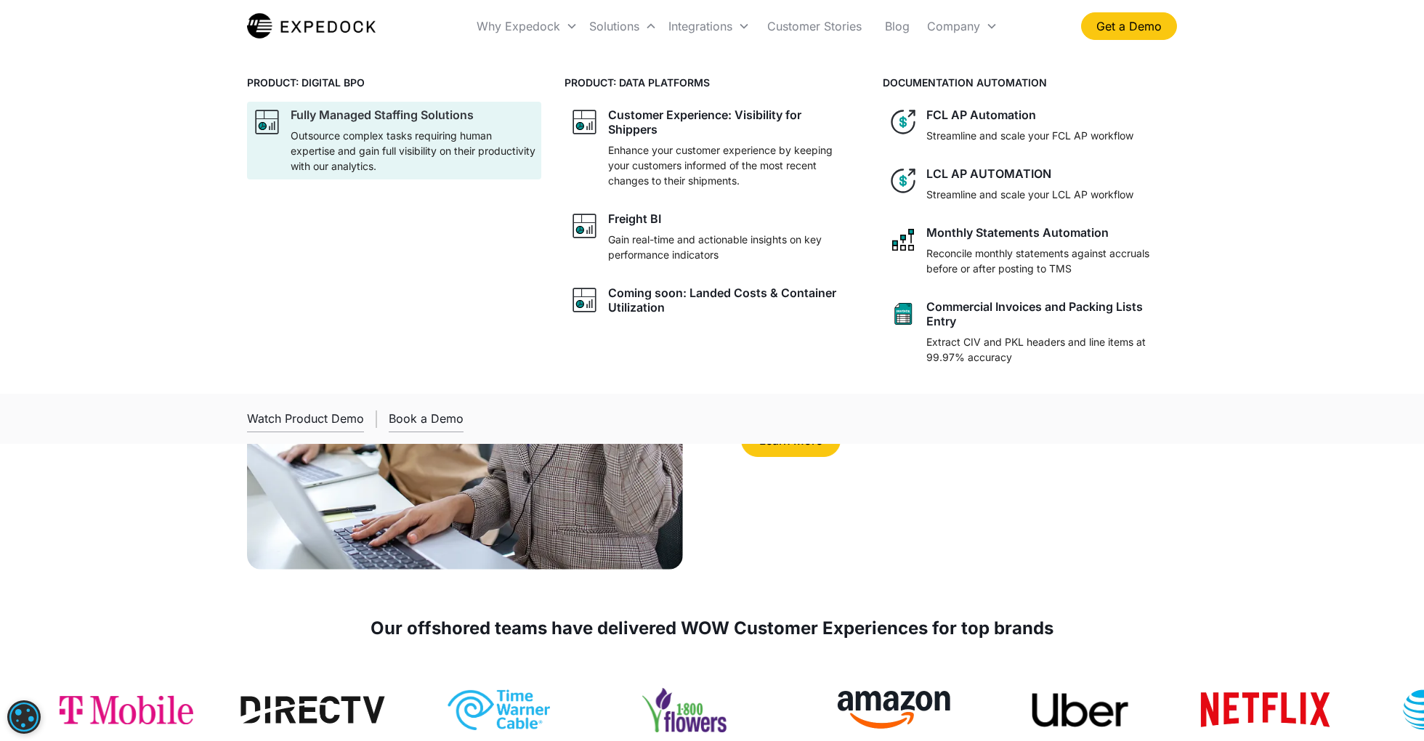
click at [432, 138] on p "Outsource complex tasks requiring human expertise and gain full visibility on t…" at bounding box center [413, 151] width 245 height 46
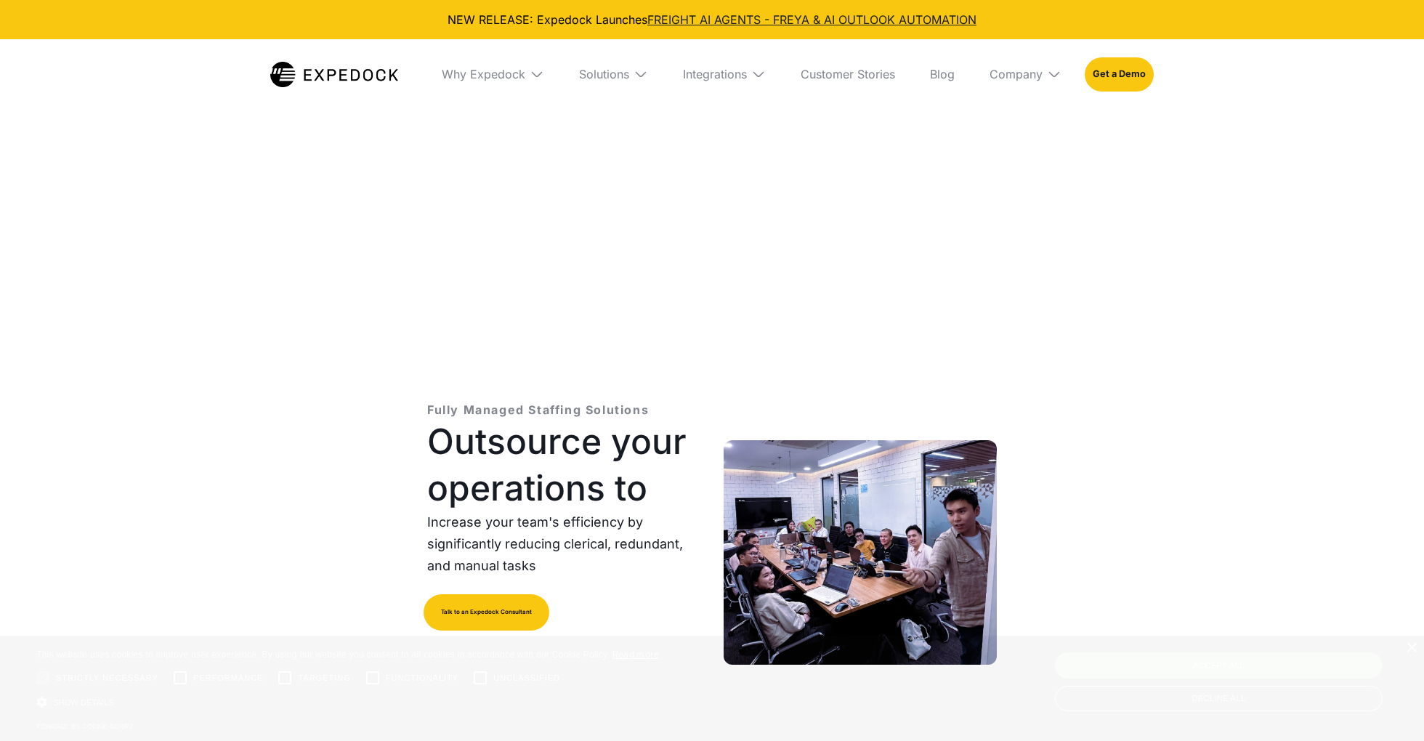
select select
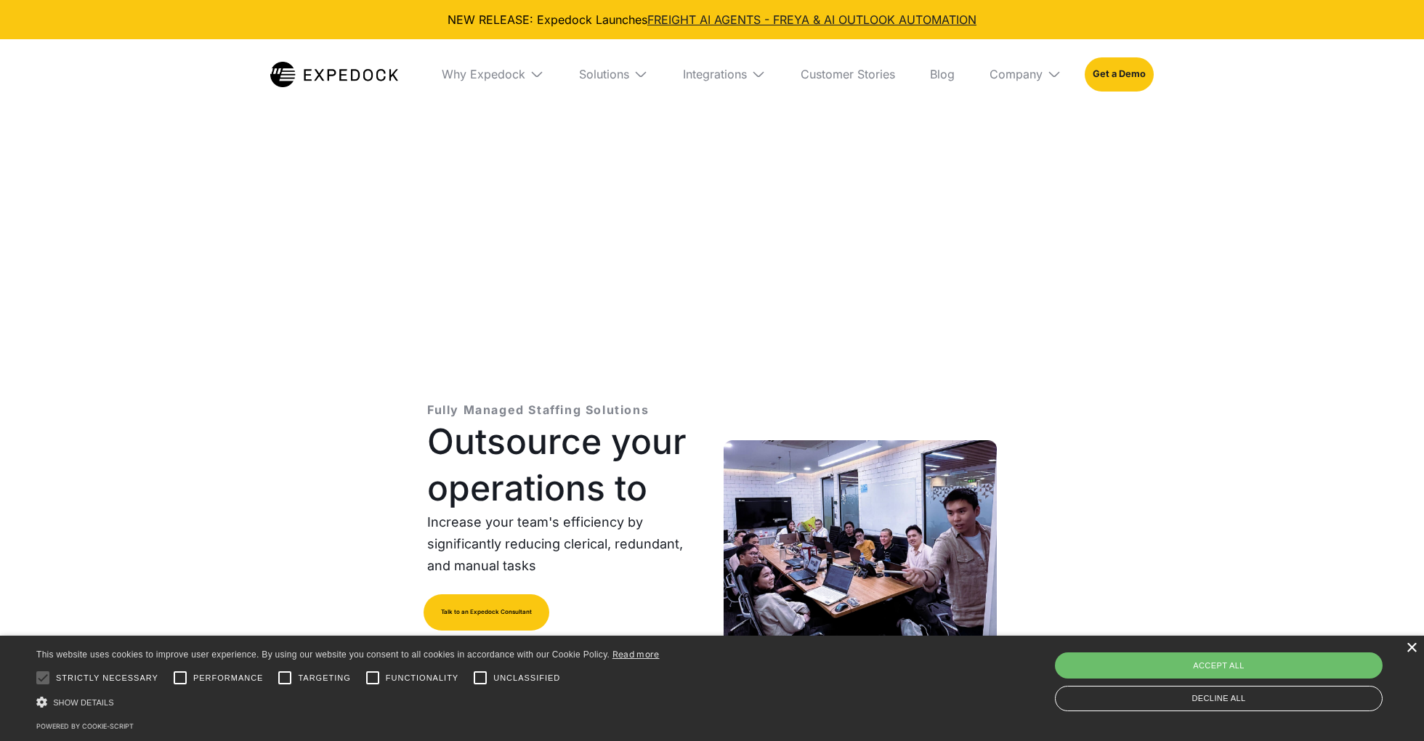
click at [1415, 653] on div "×" at bounding box center [1411, 648] width 11 height 11
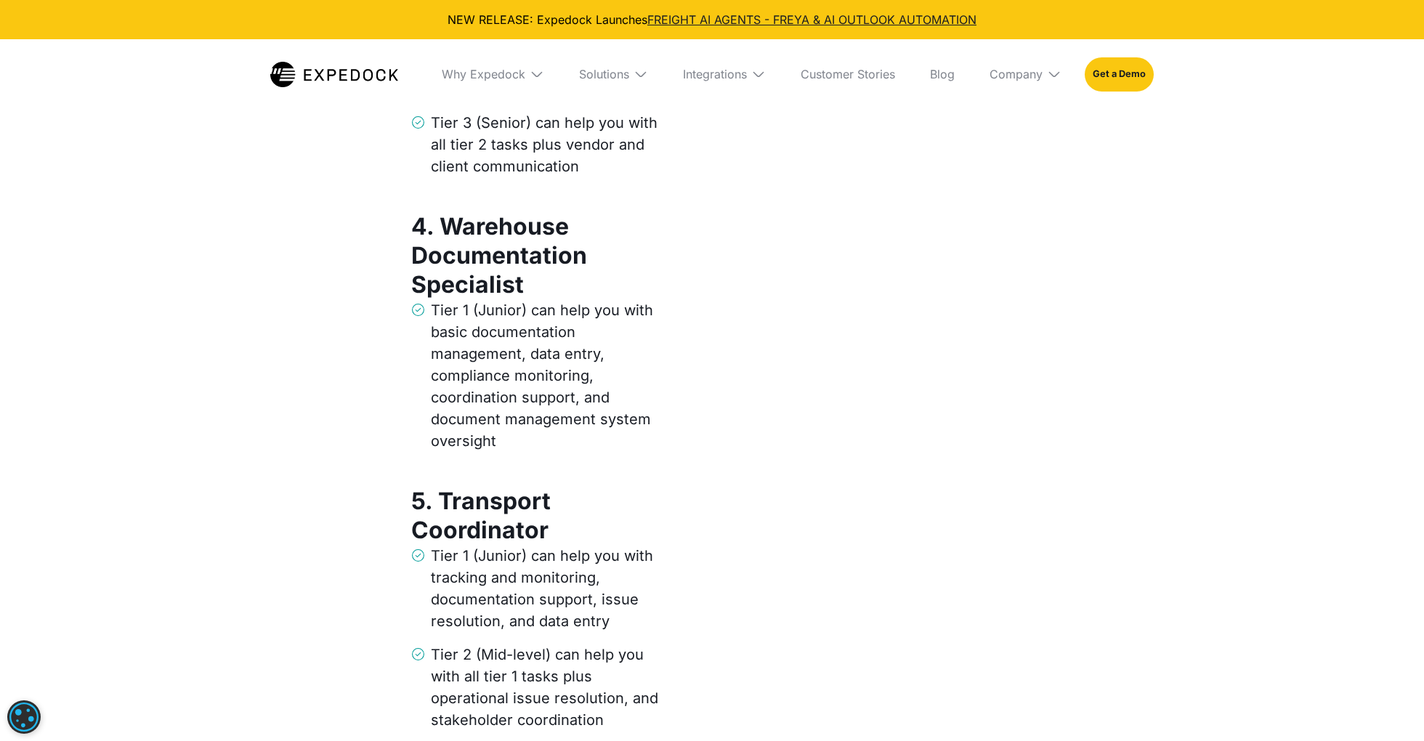
scroll to position [4300, 0]
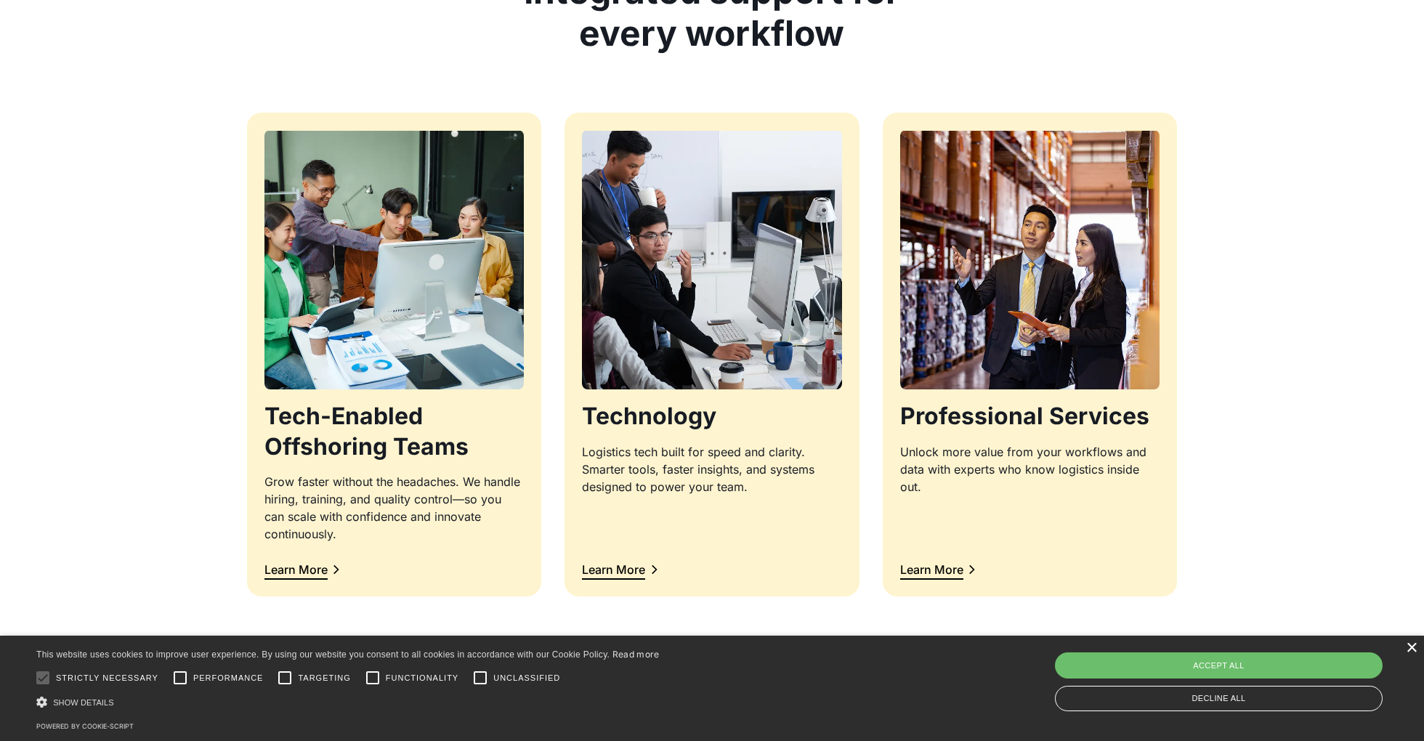
click at [1408, 650] on div "×" at bounding box center [1411, 648] width 11 height 11
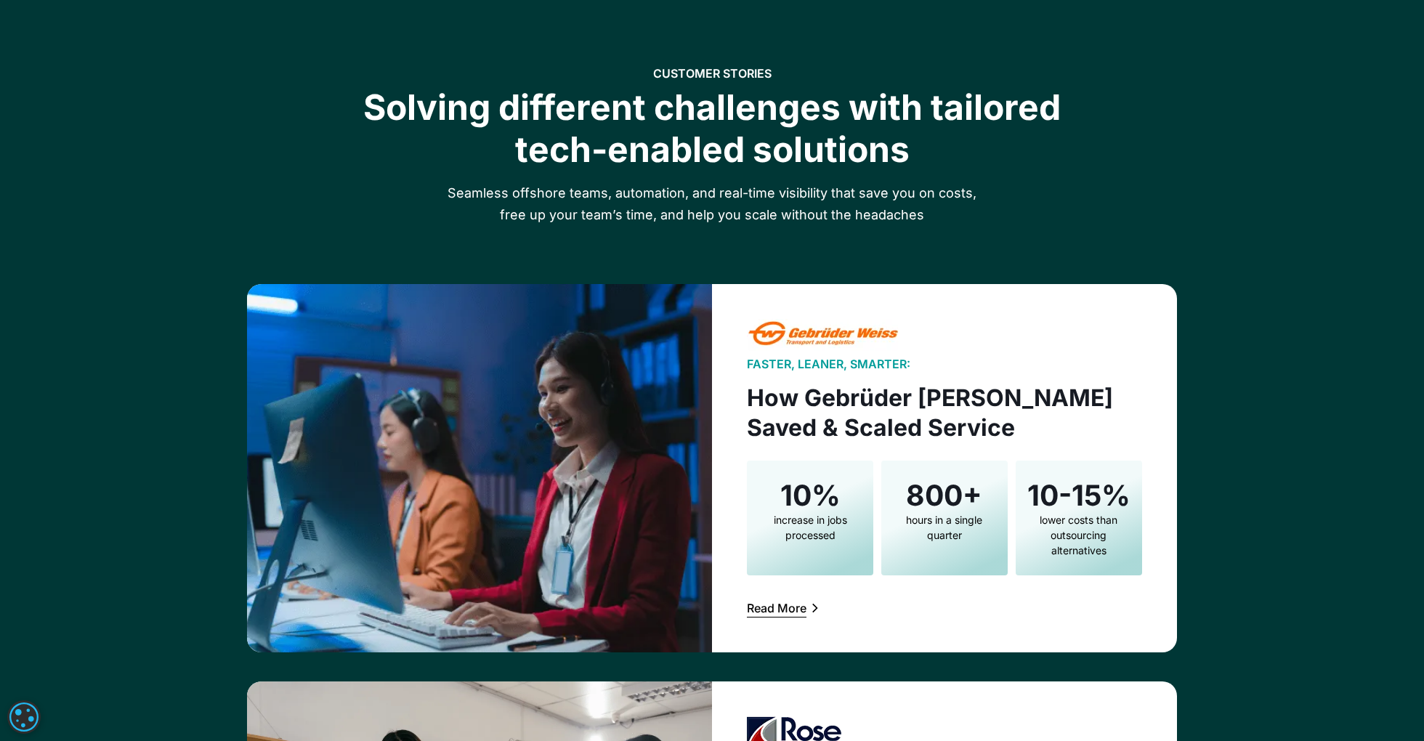
scroll to position [2107, 0]
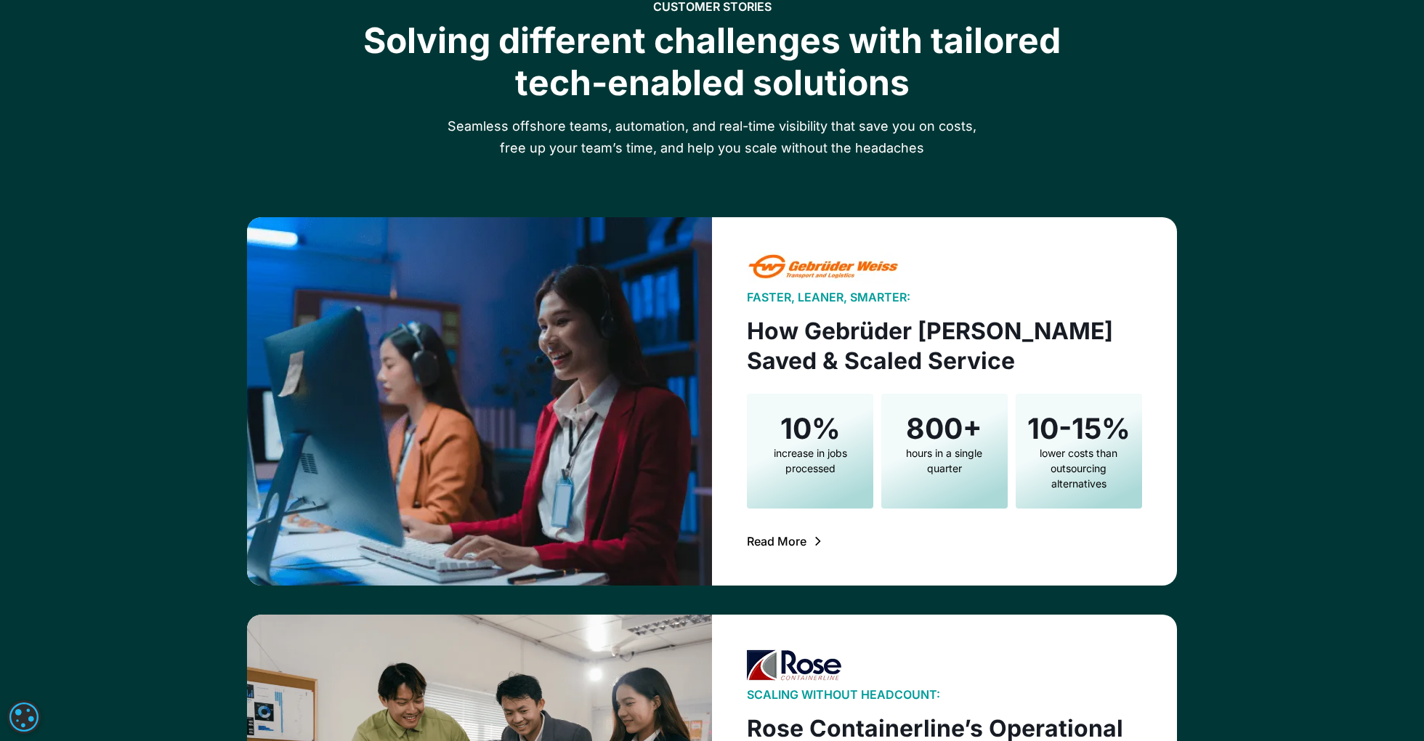
click at [754, 536] on div "Read More" at bounding box center [777, 542] width 60 height 12
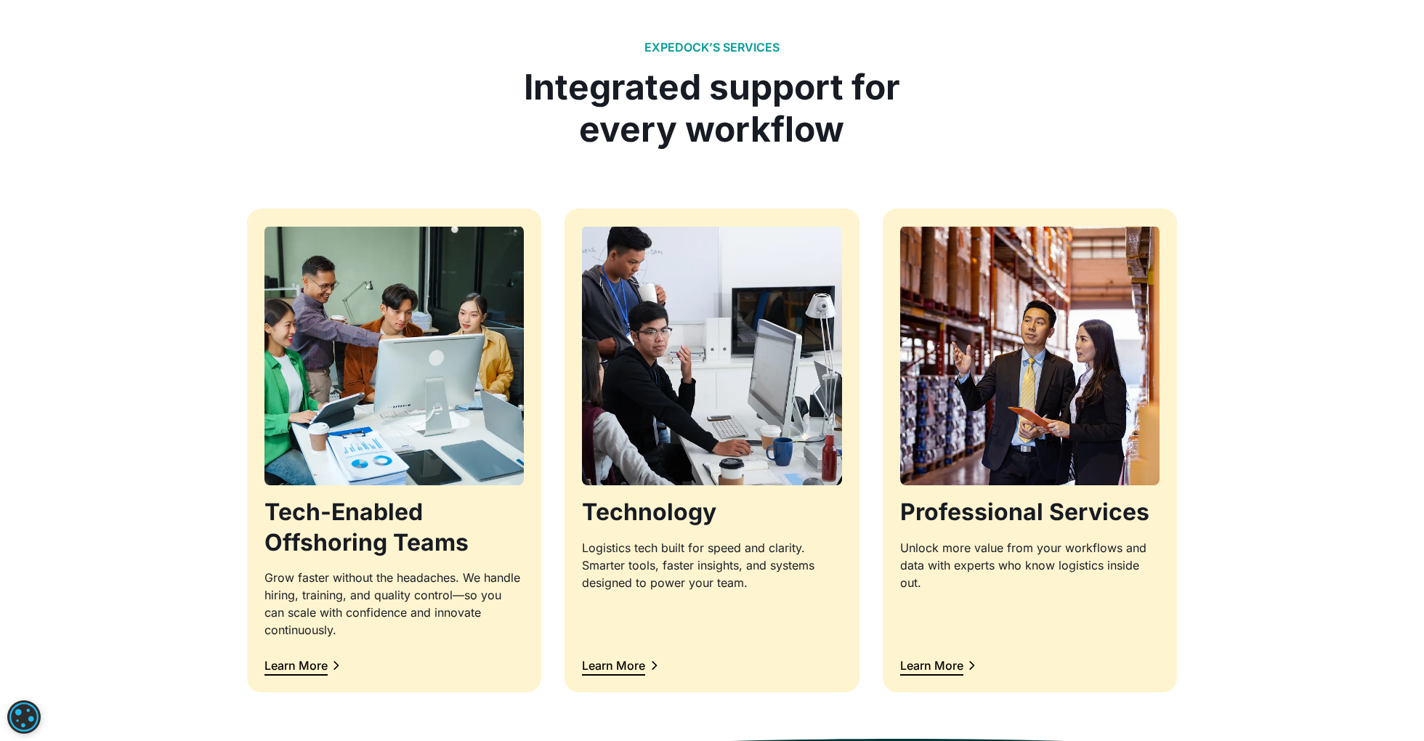
scroll to position [1240, 0]
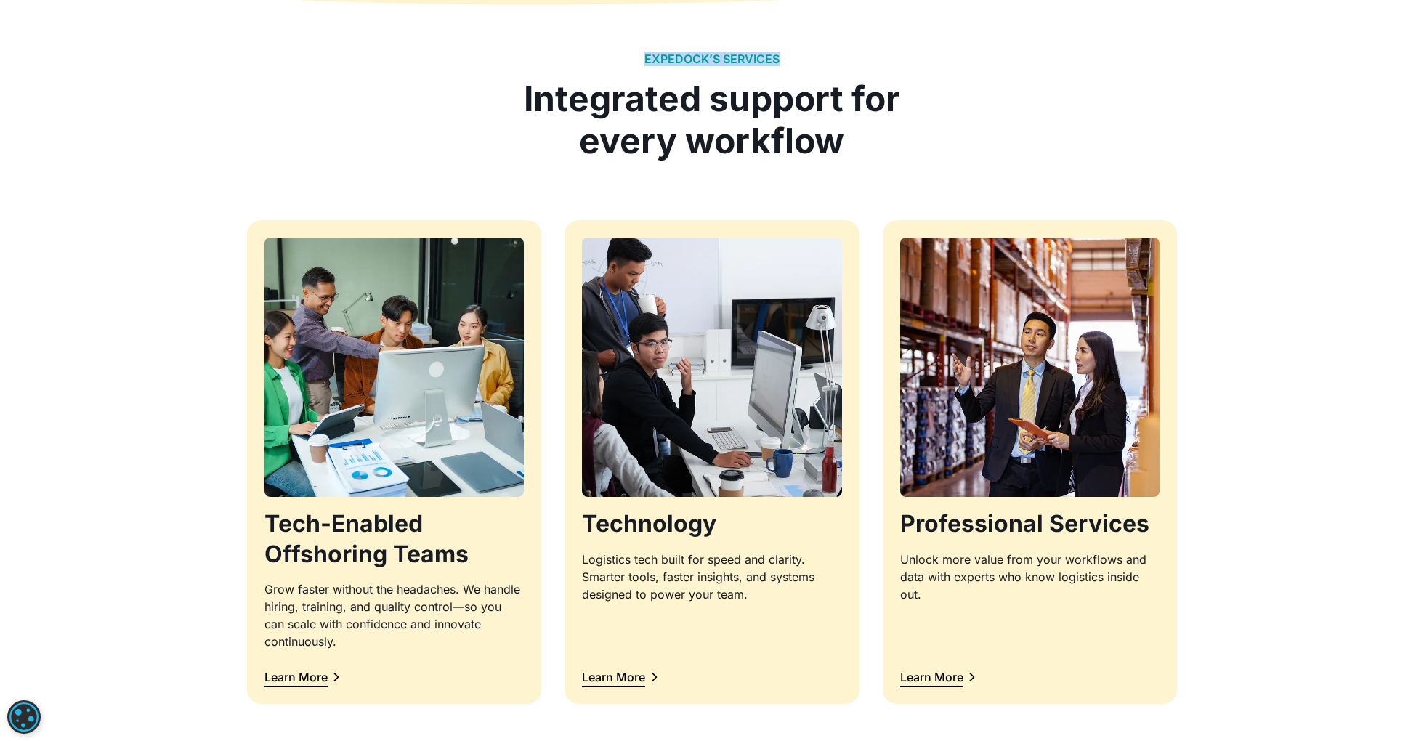
copy h2 "EXPEDOCK’S SERVICES"
drag, startPoint x: 645, startPoint y: 58, endPoint x: 768, endPoint y: 70, distance: 123.4
click at [768, 70] on div "EXPEDOCK’S SERVICES Integrated support for every workflow" at bounding box center [712, 107] width 400 height 110
copy h2 "EXPEDOCK’S SERVICES"
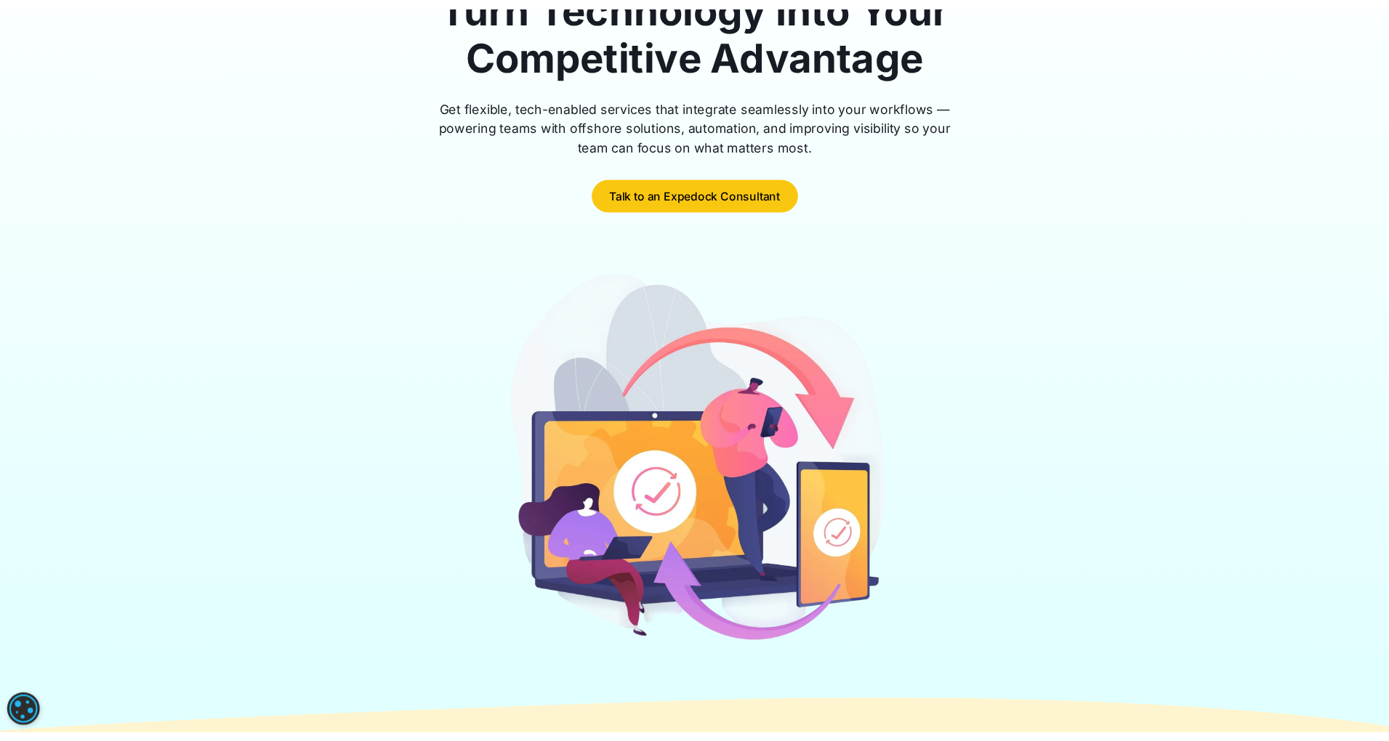
scroll to position [0, 0]
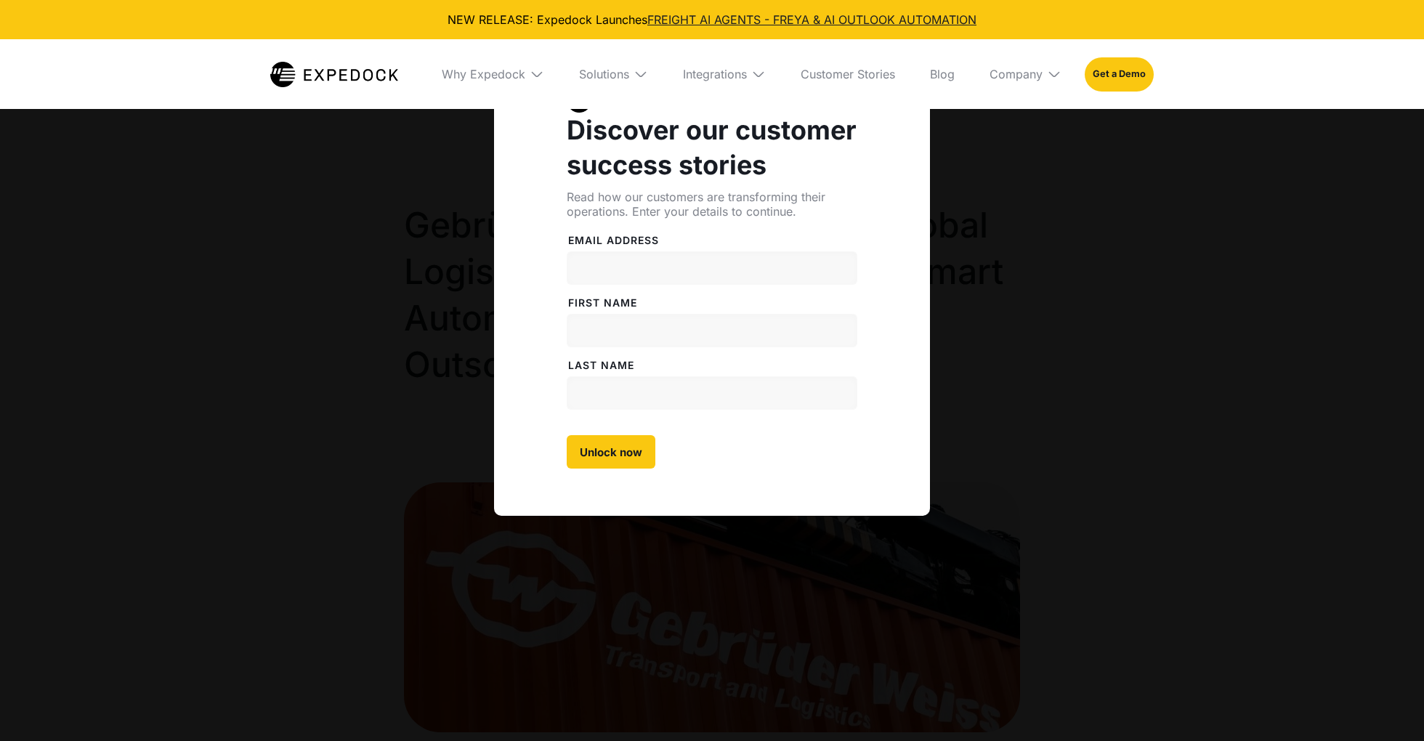
select select
